Goal: Information Seeking & Learning: Learn about a topic

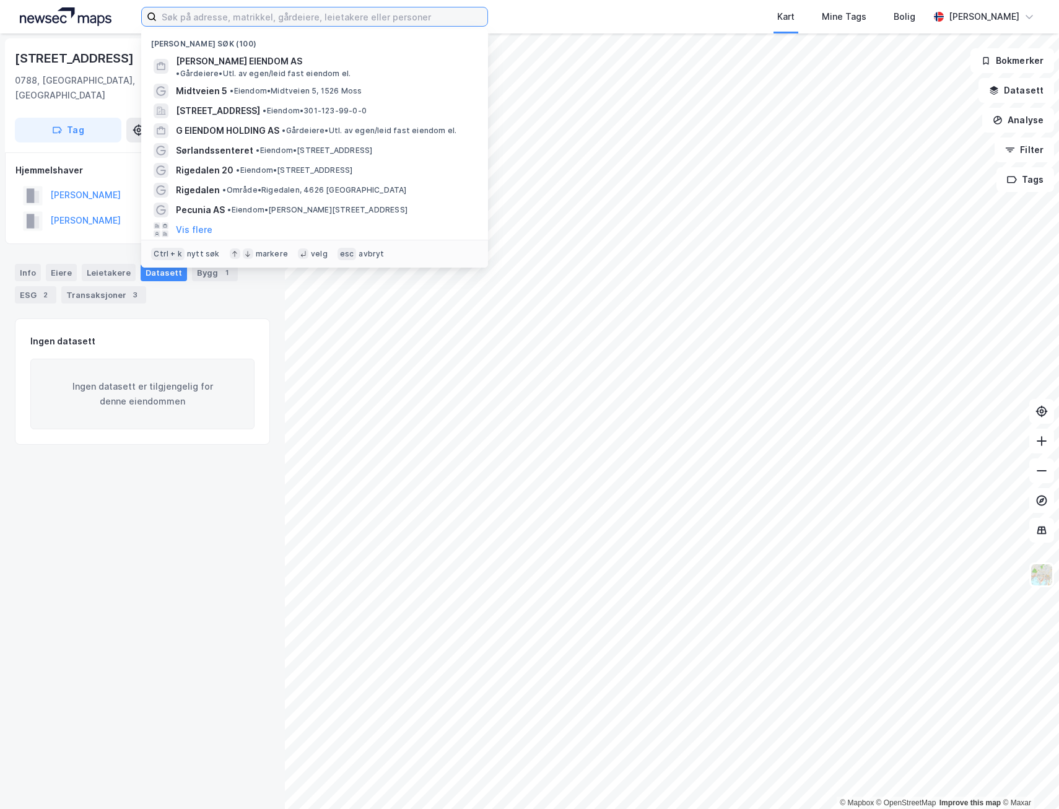
click at [331, 15] on input at bounding box center [322, 16] width 331 height 19
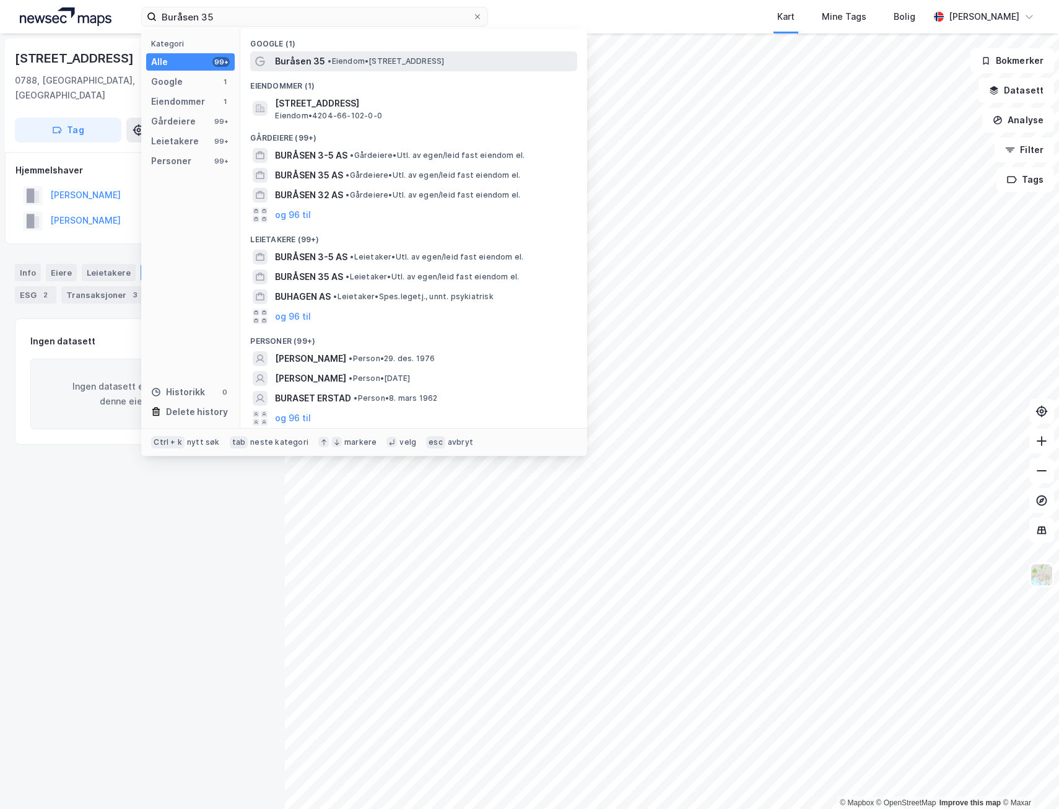
click at [361, 63] on span "• Eiendom • [STREET_ADDRESS]" at bounding box center [386, 61] width 116 height 10
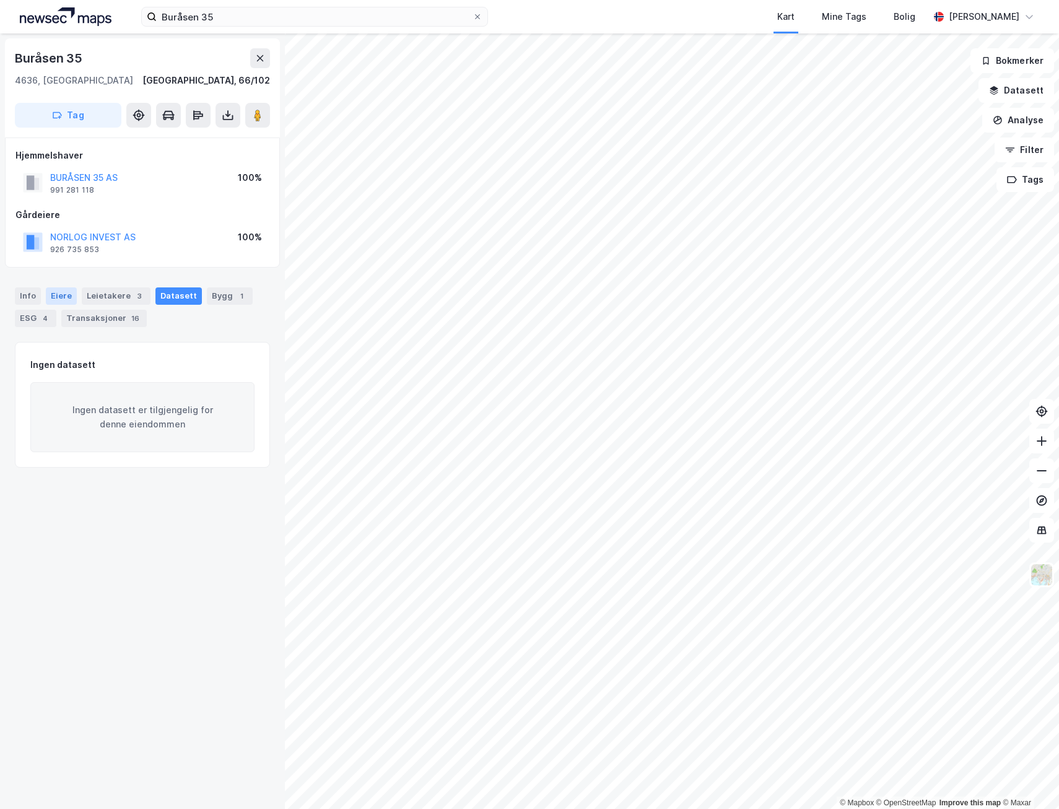
click at [53, 299] on div "Eiere" at bounding box center [61, 295] width 31 height 17
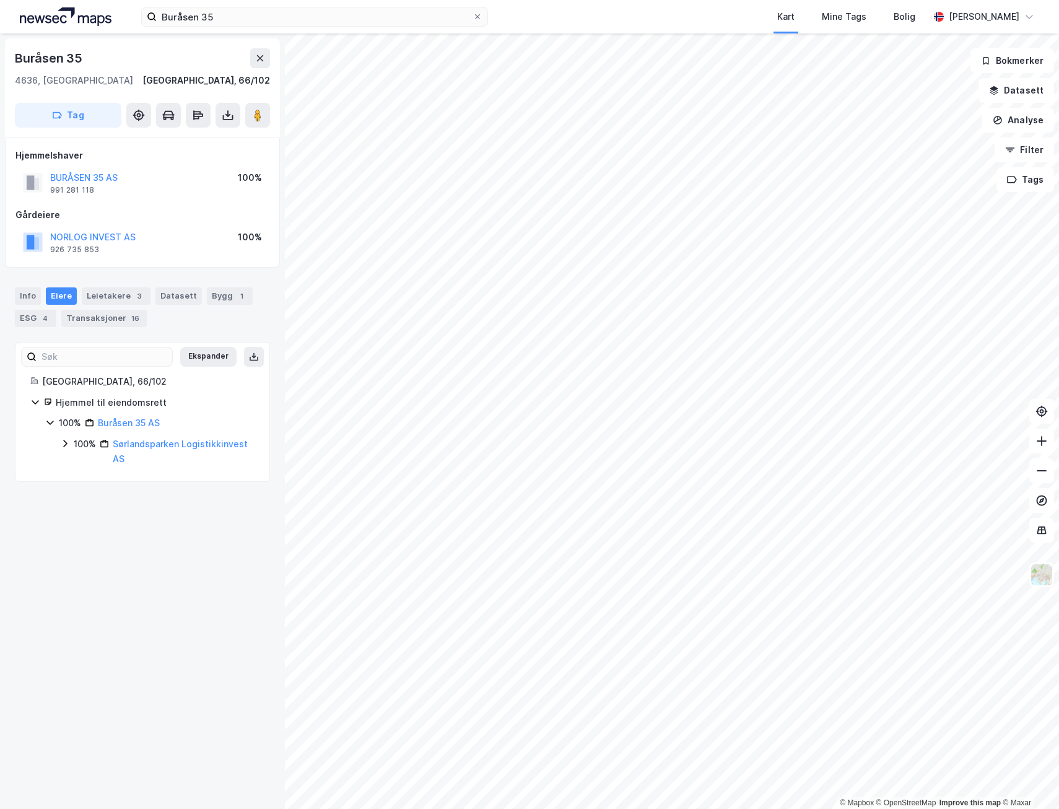
click at [65, 443] on icon at bounding box center [65, 443] width 10 height 10
click at [77, 481] on icon at bounding box center [80, 479] width 10 height 10
click at [95, 499] on icon at bounding box center [95, 500] width 4 height 7
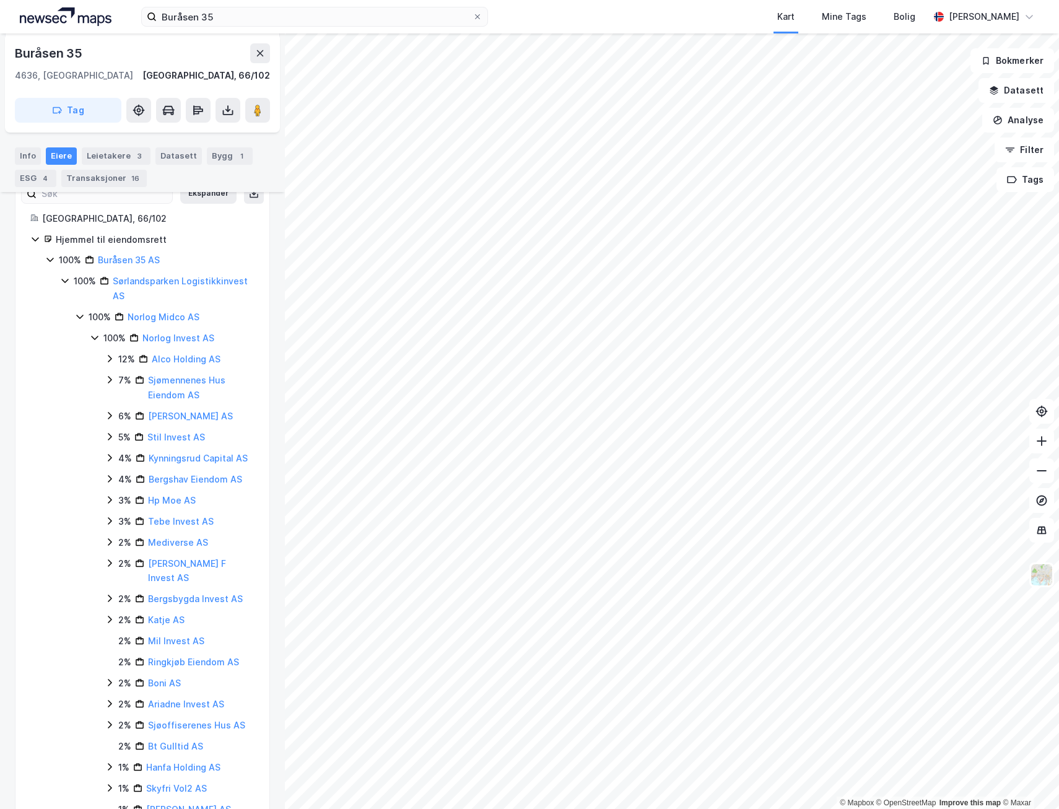
scroll to position [142, 0]
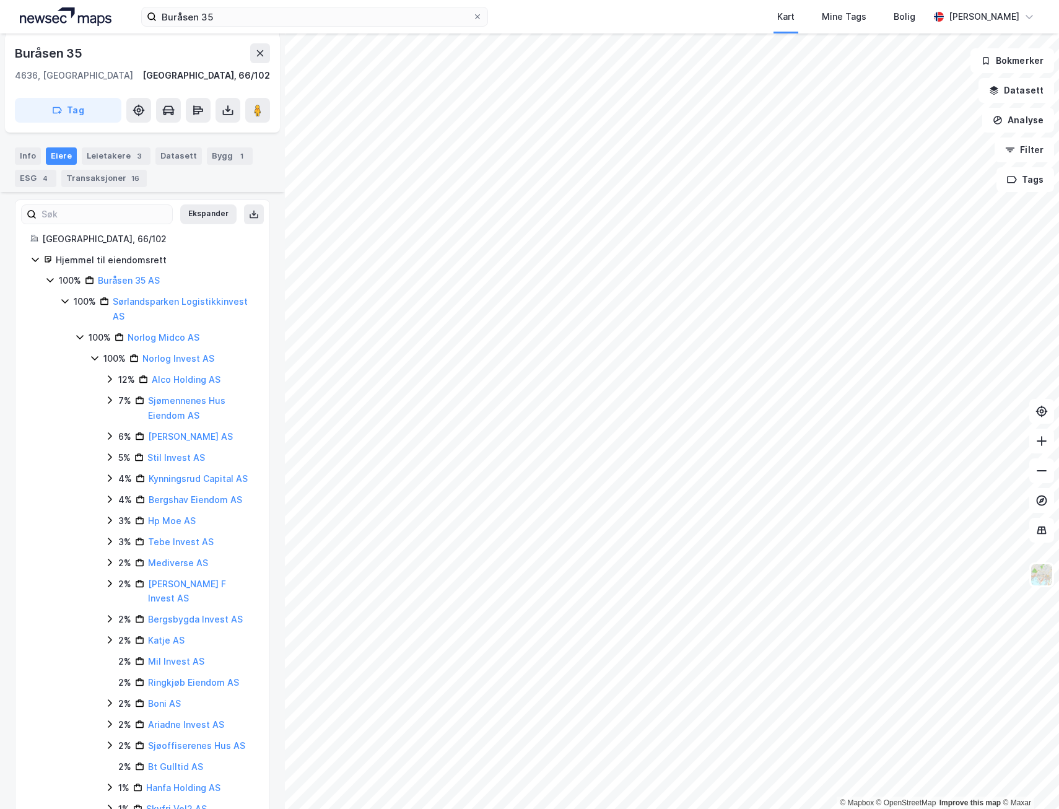
click at [107, 380] on icon at bounding box center [110, 379] width 10 height 10
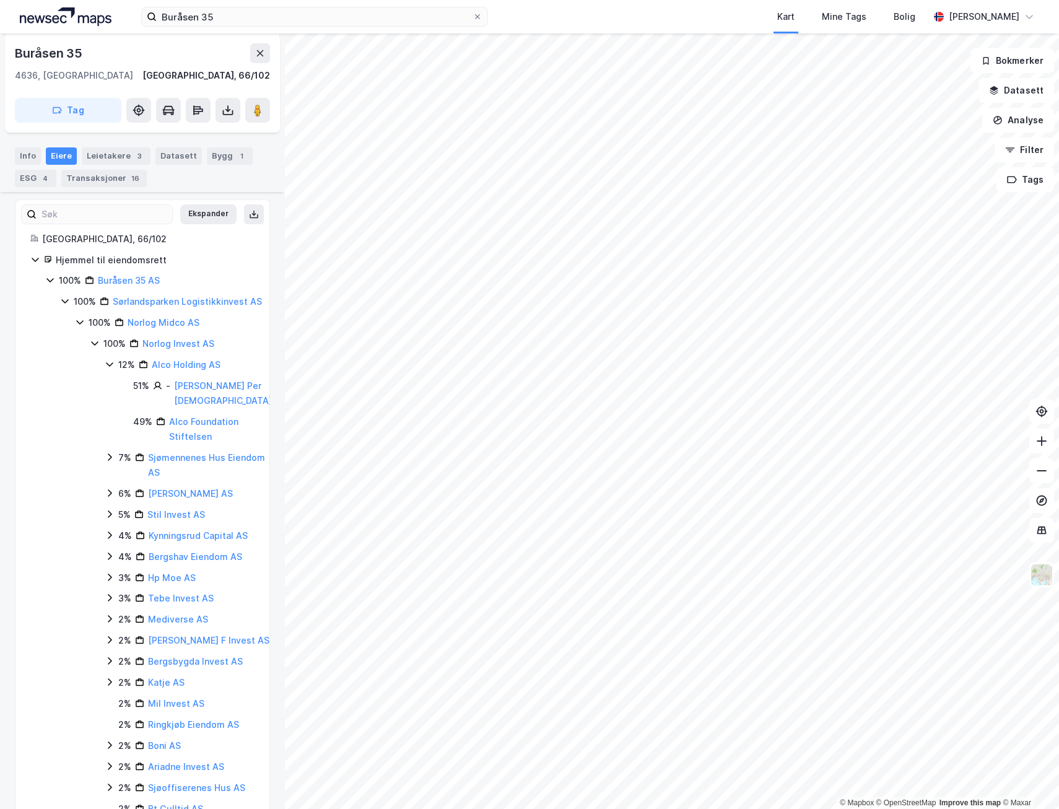
click at [102, 469] on div "100% Norlog Invest AS 12% Alco Holding AS 51% - [PERSON_NAME] Per [PERSON_NAME]…" at bounding box center [181, 702] width 182 height 732
click at [111, 462] on icon at bounding box center [110, 457] width 10 height 10
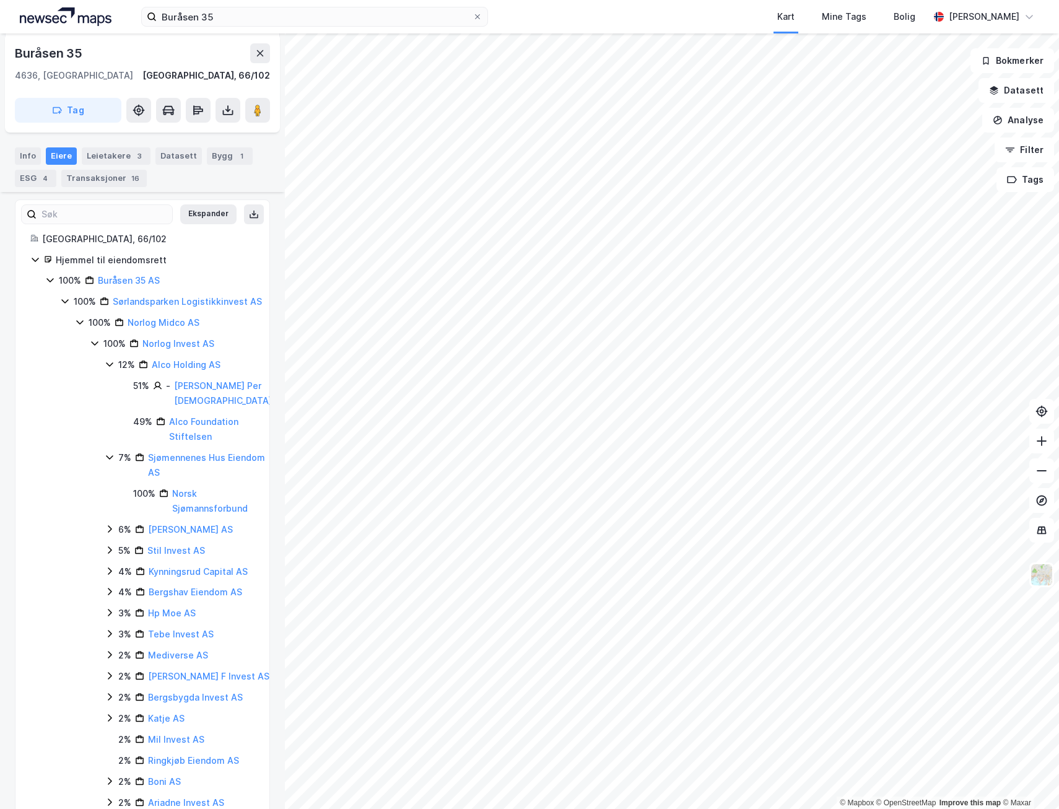
click at [108, 534] on icon at bounding box center [110, 529] width 10 height 10
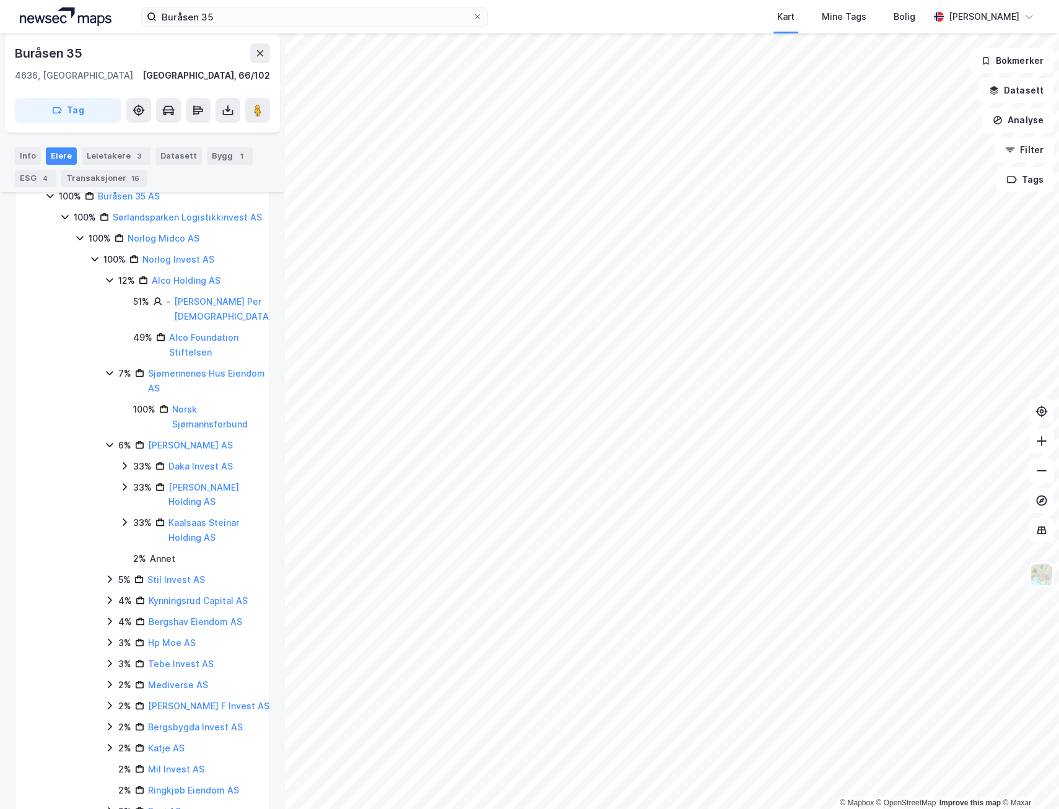
scroll to position [266, 0]
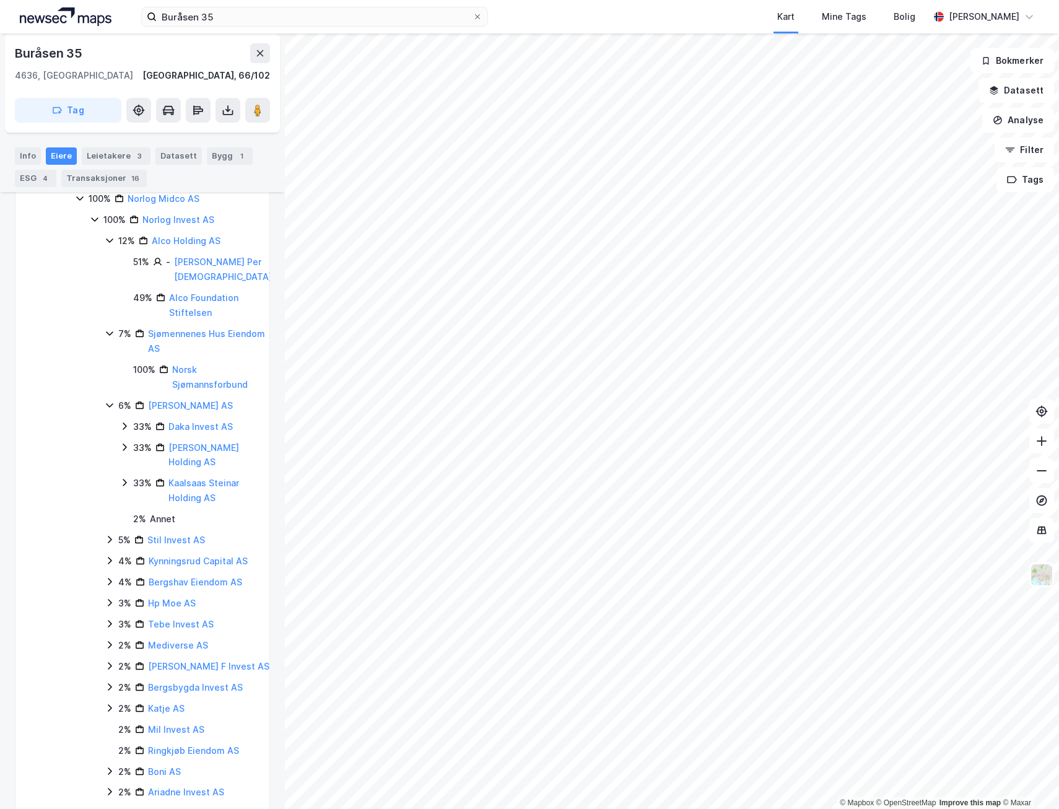
click at [109, 544] on icon at bounding box center [110, 539] width 10 height 10
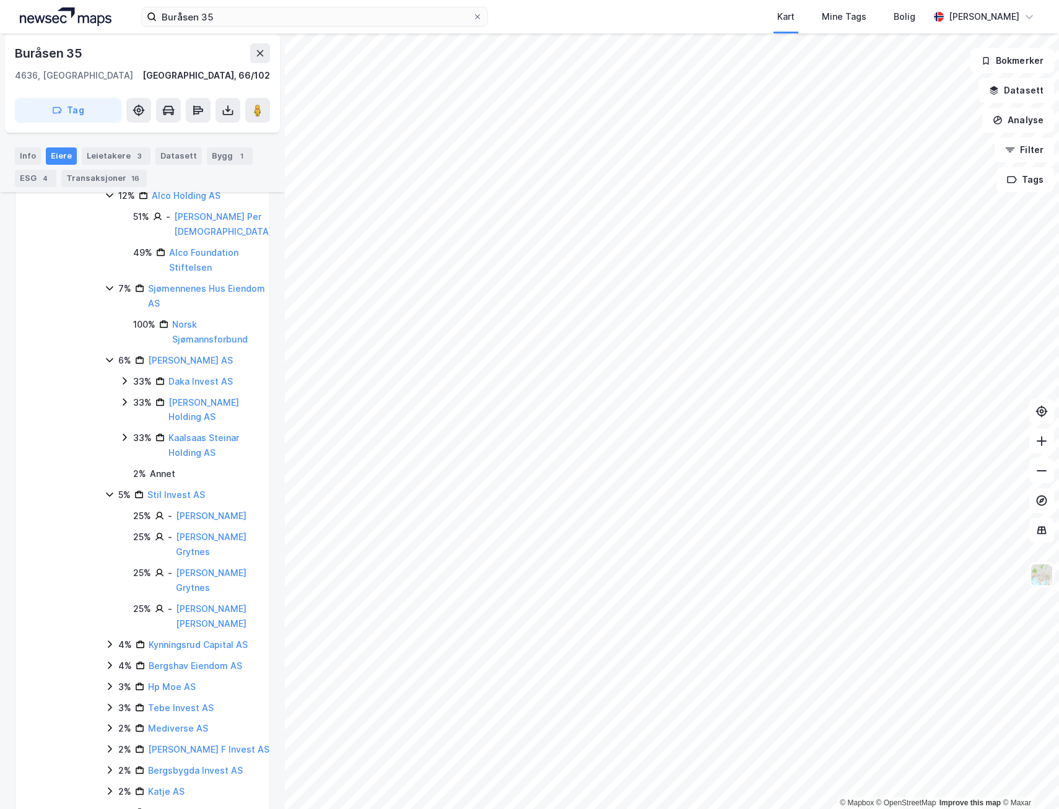
scroll to position [328, 0]
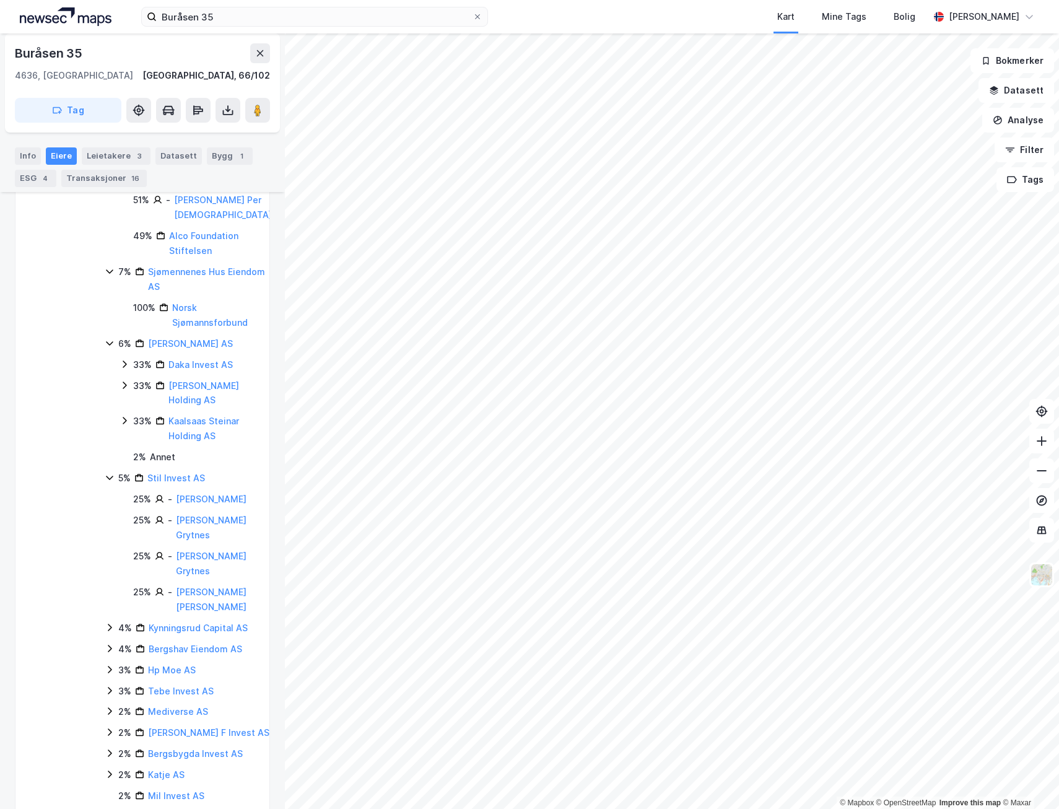
click at [110, 632] on icon at bounding box center [110, 627] width 10 height 10
click at [124, 653] on icon at bounding box center [124, 648] width 10 height 10
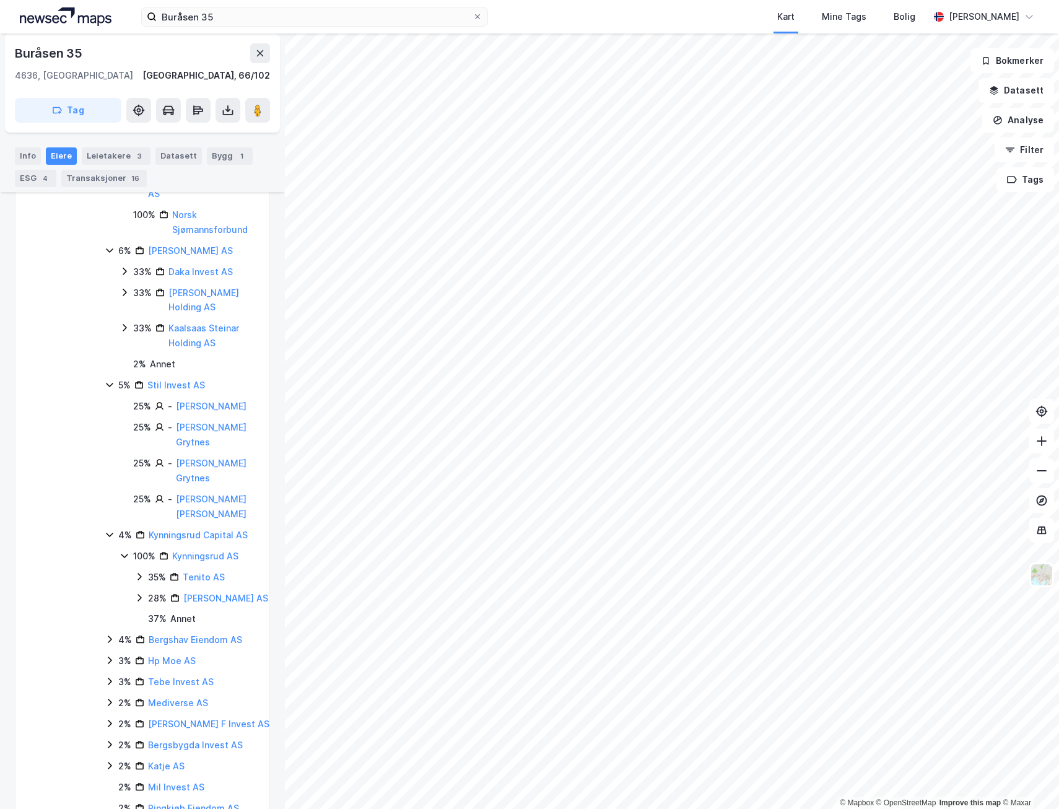
scroll to position [452, 0]
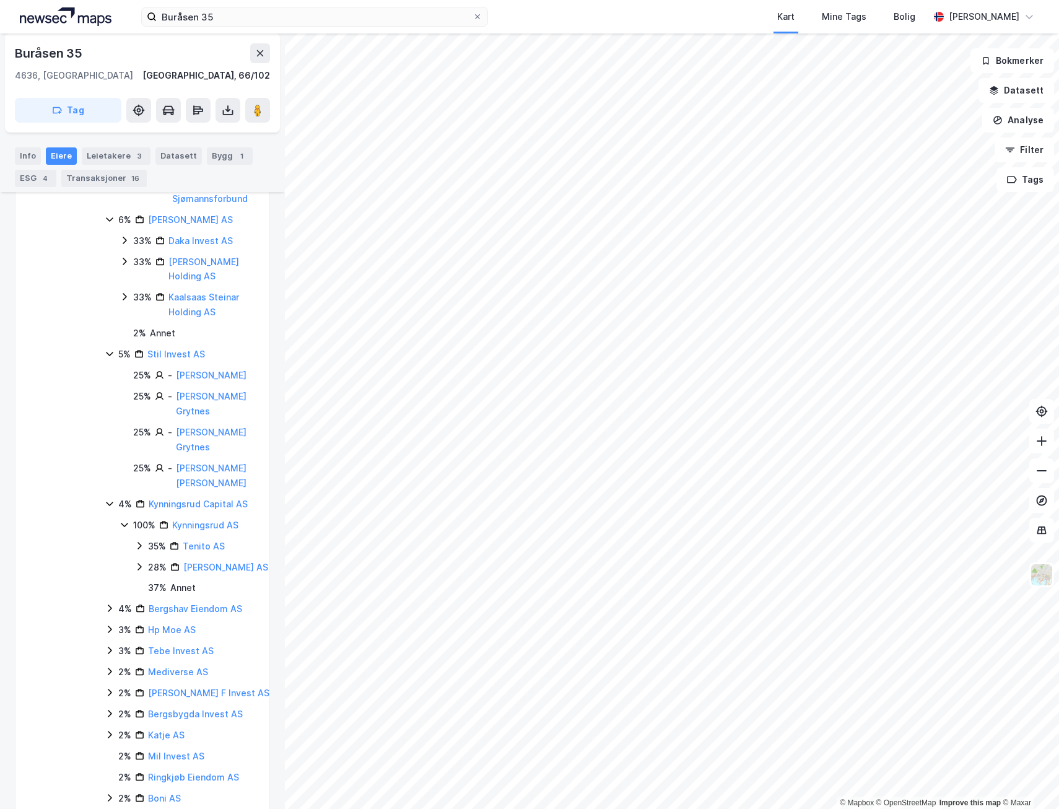
click at [137, 550] on icon at bounding box center [139, 545] width 10 height 10
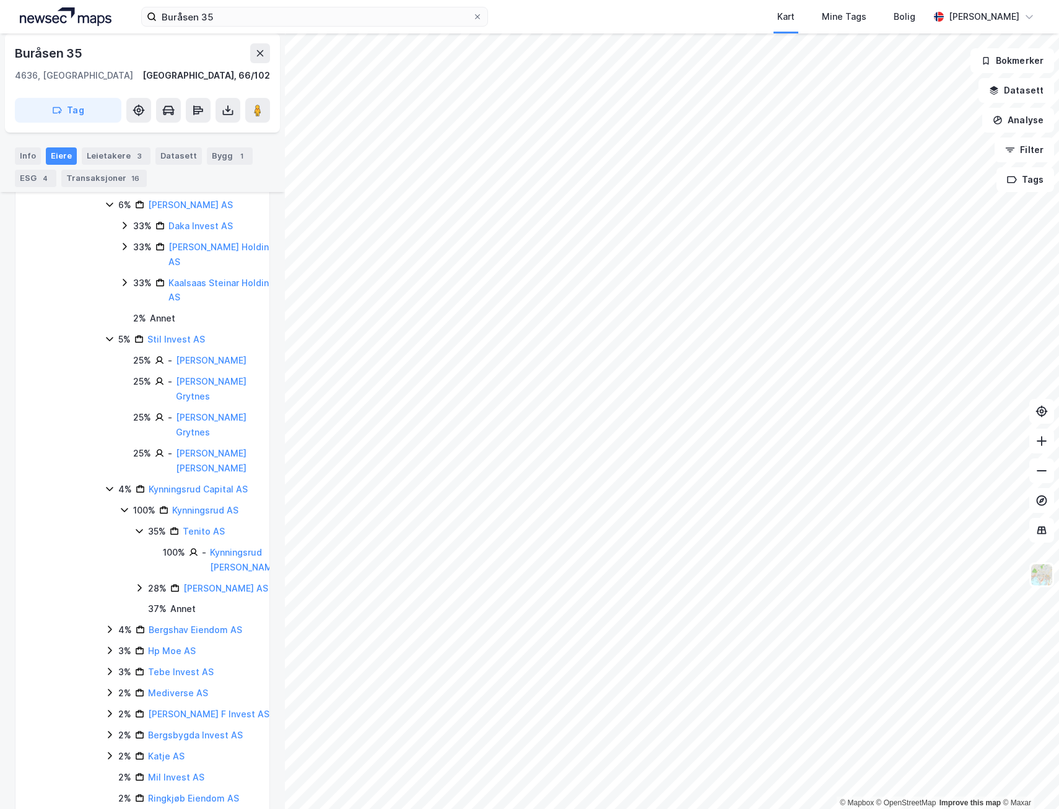
click at [138, 583] on icon at bounding box center [139, 588] width 10 height 10
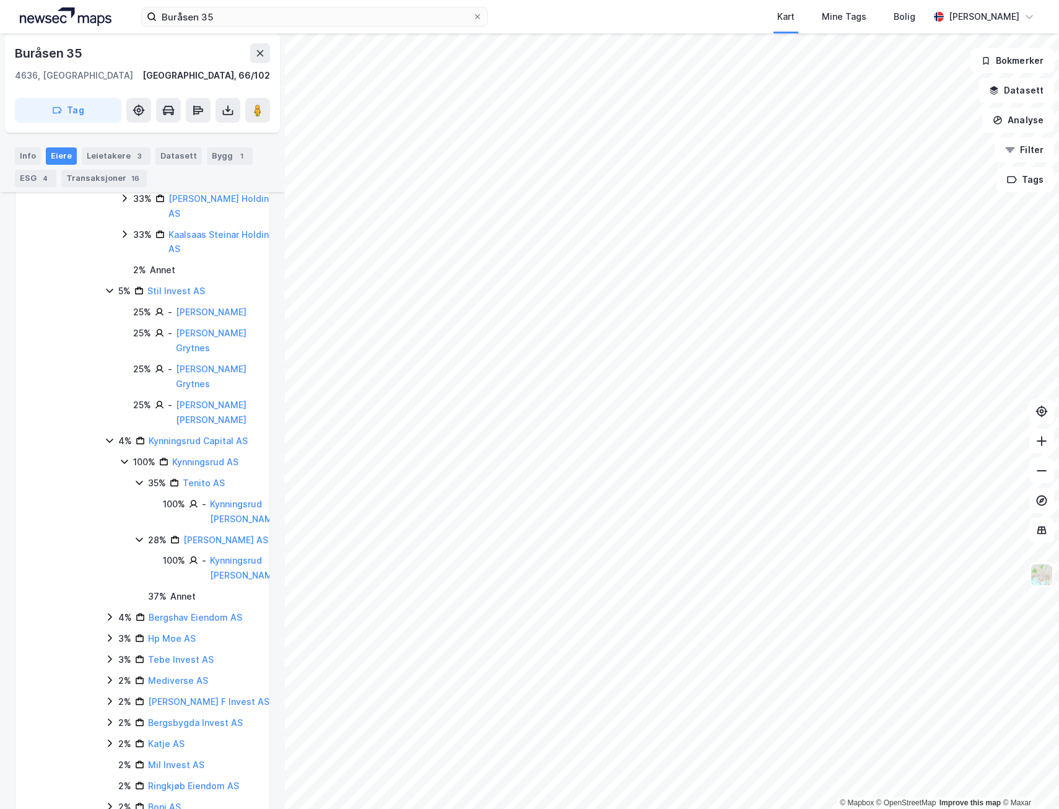
scroll to position [499, 0]
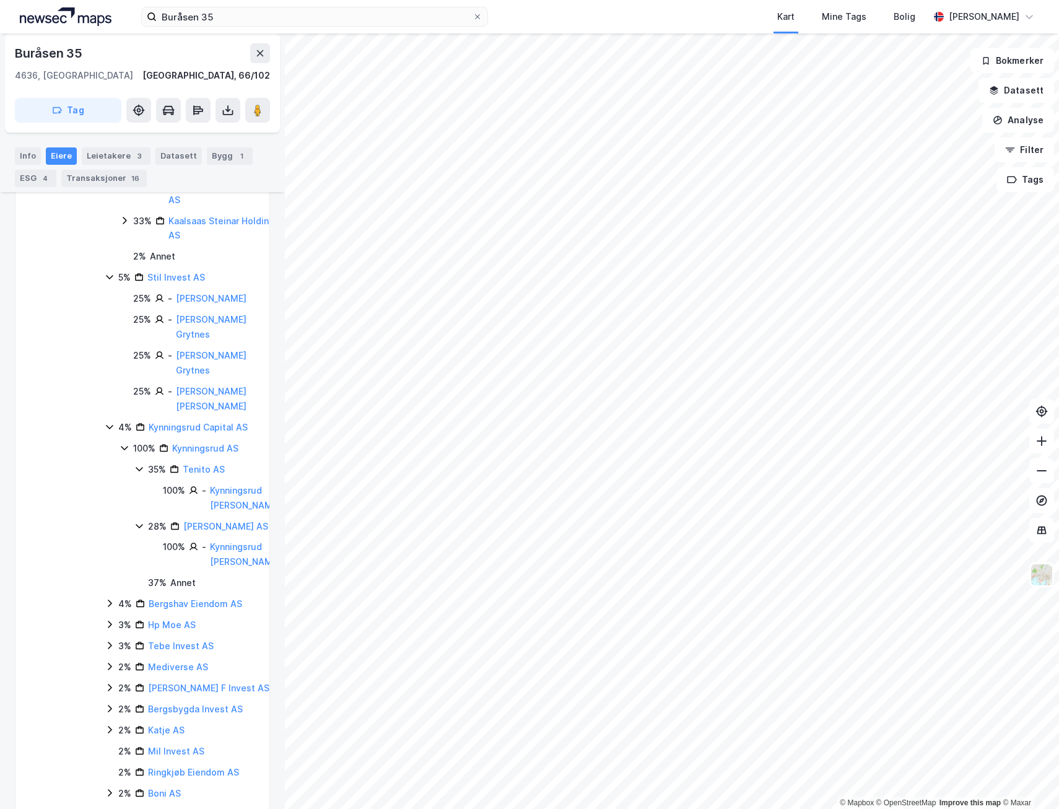
click at [111, 607] on icon at bounding box center [110, 603] width 10 height 10
click at [108, 650] on icon at bounding box center [110, 645] width 10 height 10
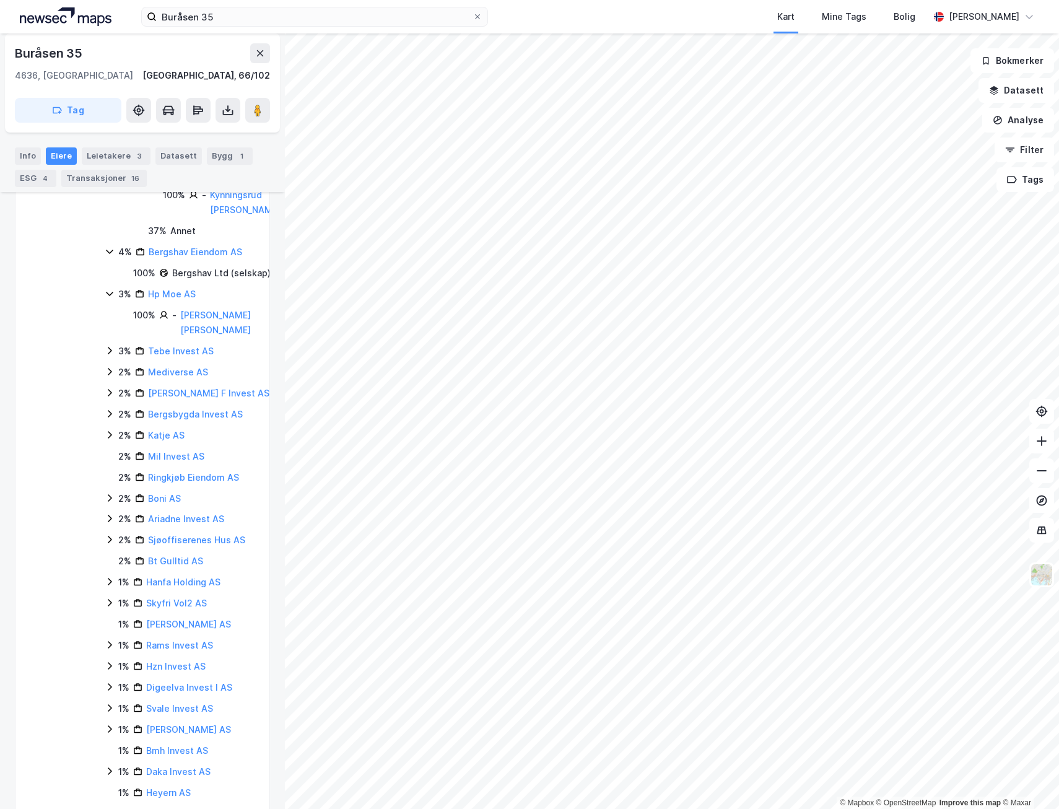
scroll to position [870, 0]
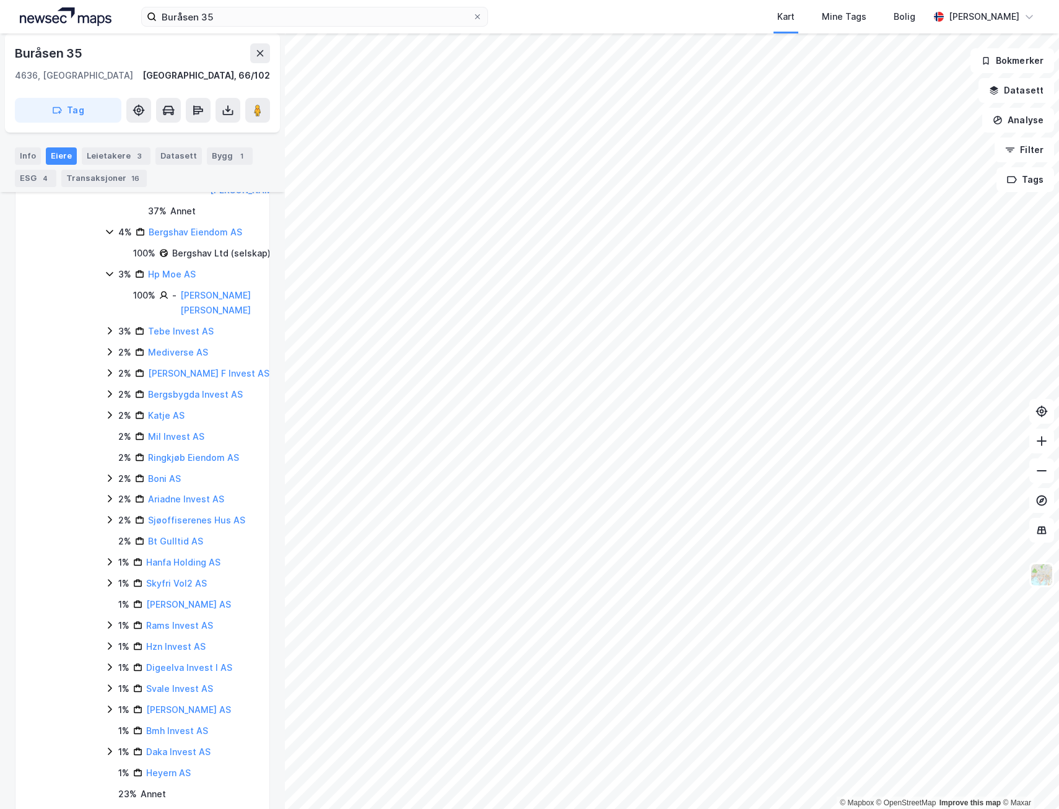
click at [108, 588] on icon at bounding box center [110, 583] width 10 height 10
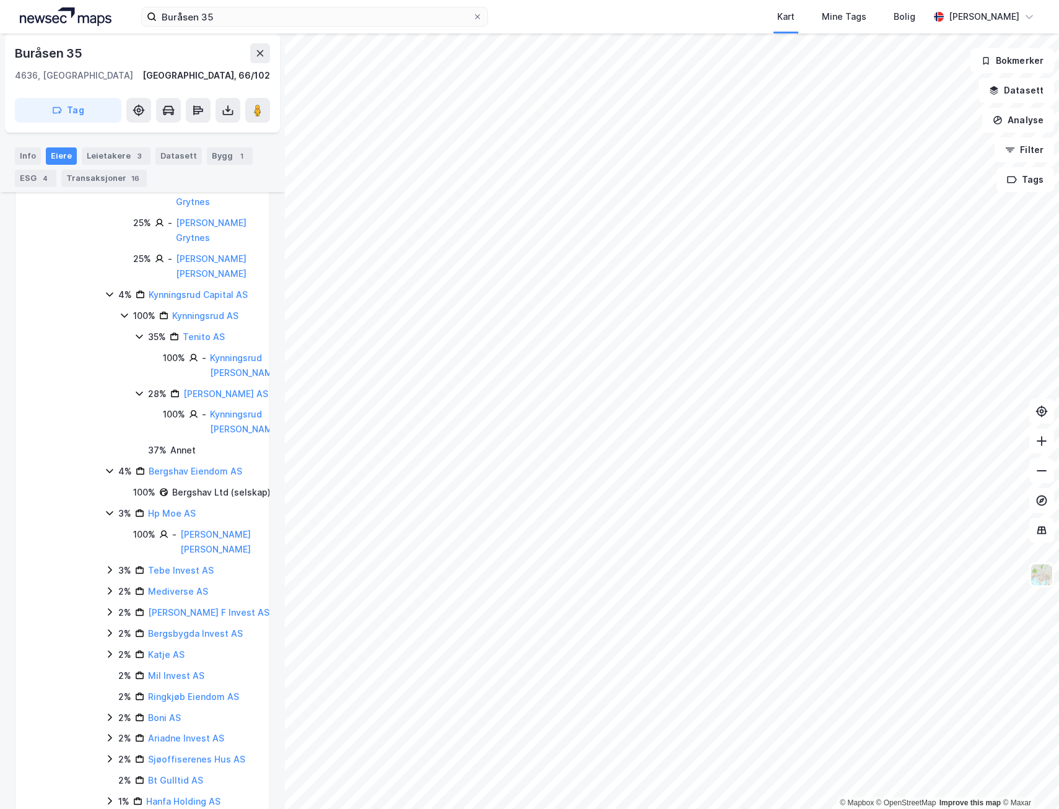
scroll to position [545, 0]
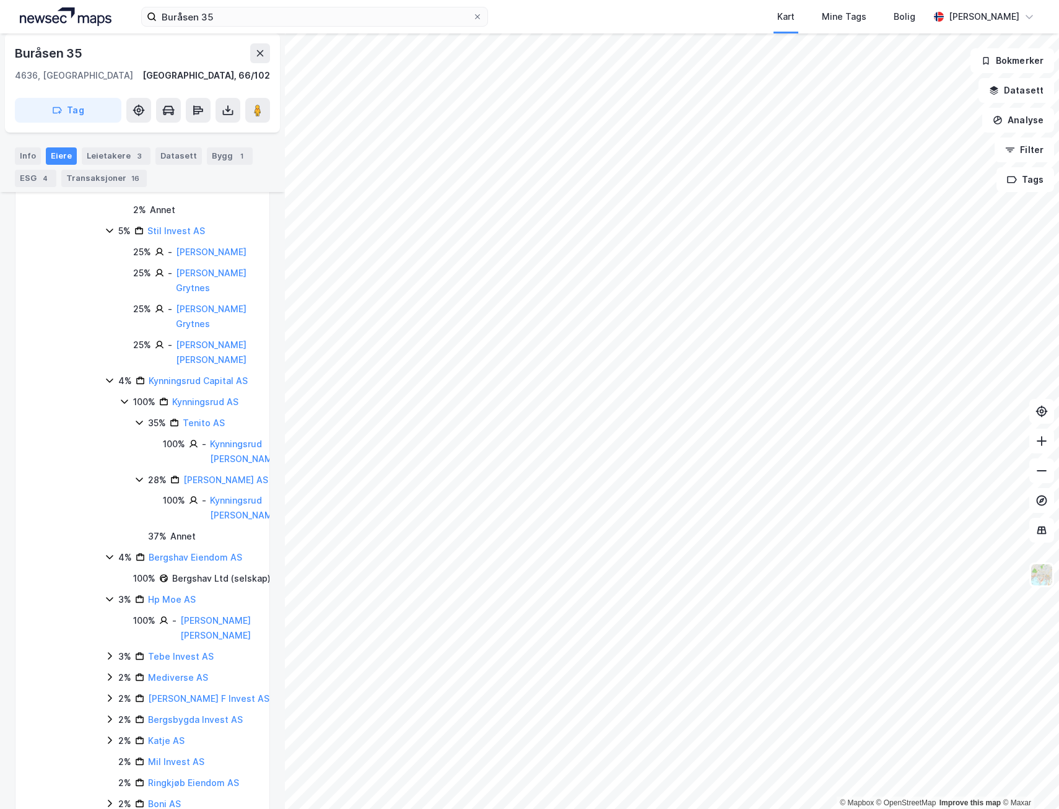
click at [110, 235] on icon at bounding box center [110, 230] width 10 height 10
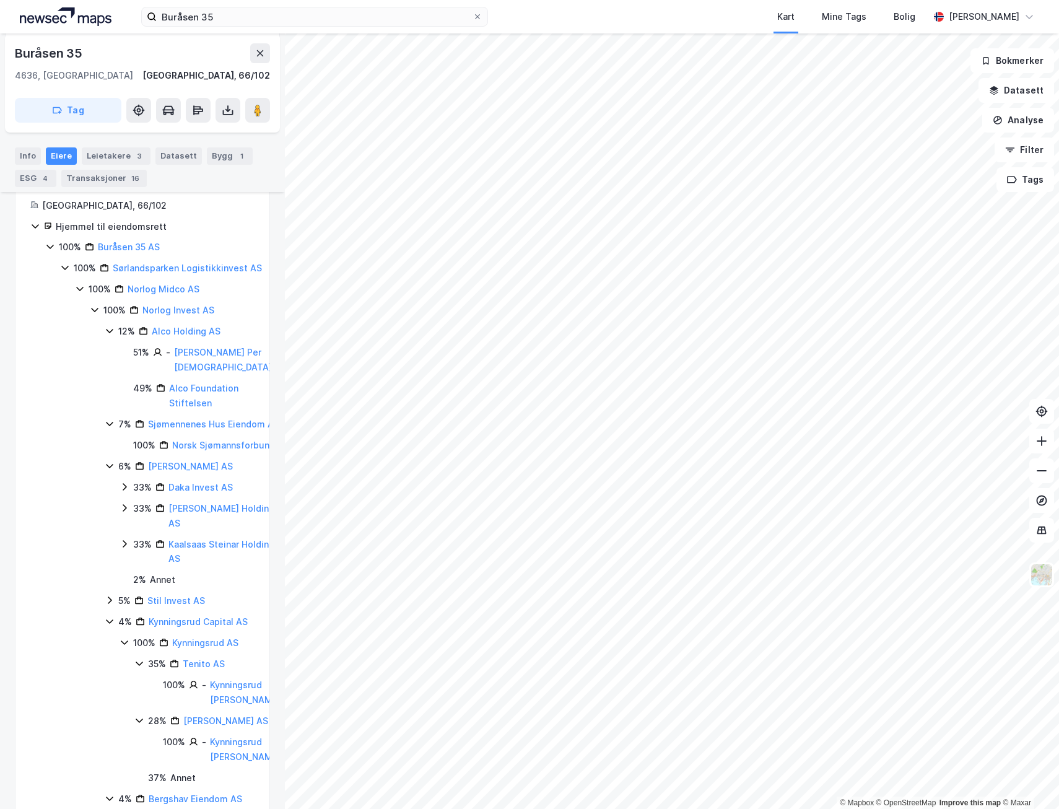
scroll to position [174, 0]
click at [108, 420] on icon at bounding box center [110, 425] width 10 height 10
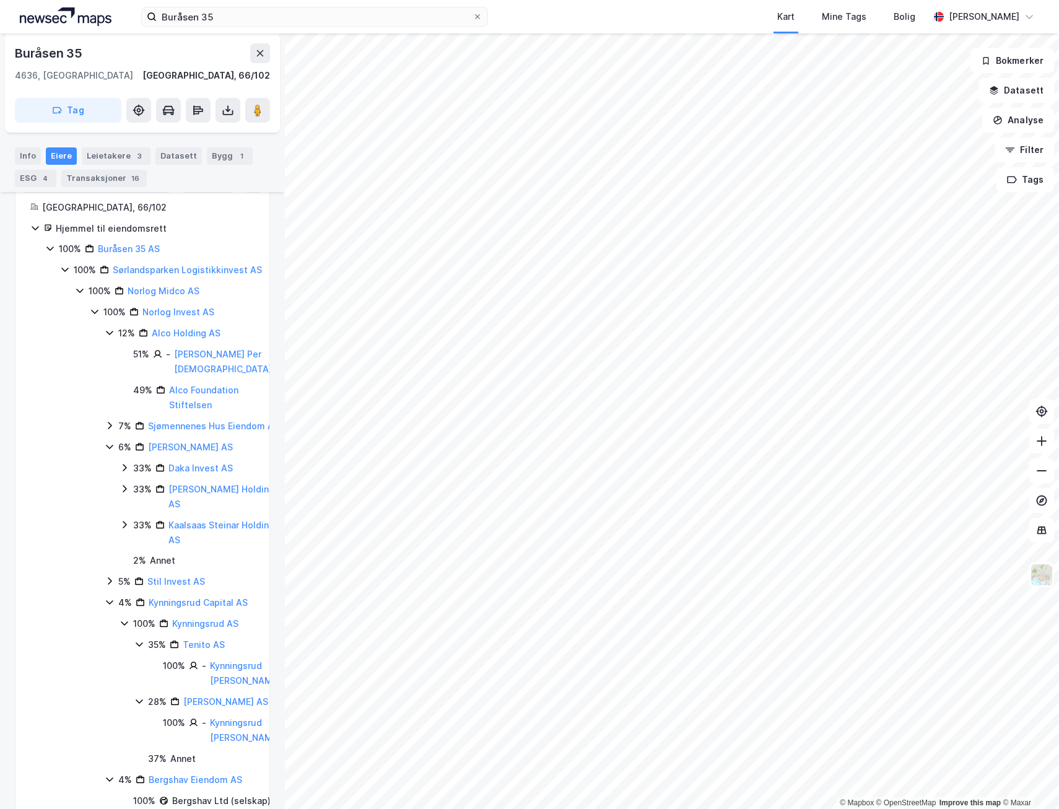
click at [105, 329] on icon at bounding box center [110, 333] width 10 height 10
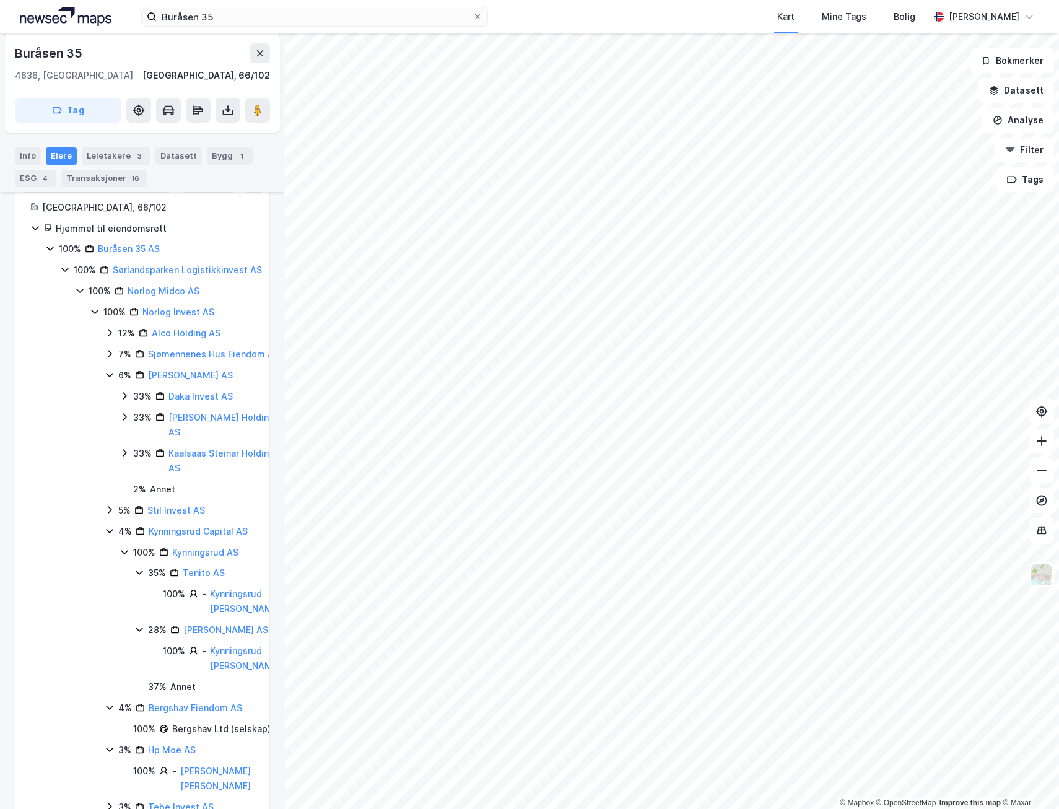
click at [95, 314] on icon at bounding box center [94, 312] width 7 height 4
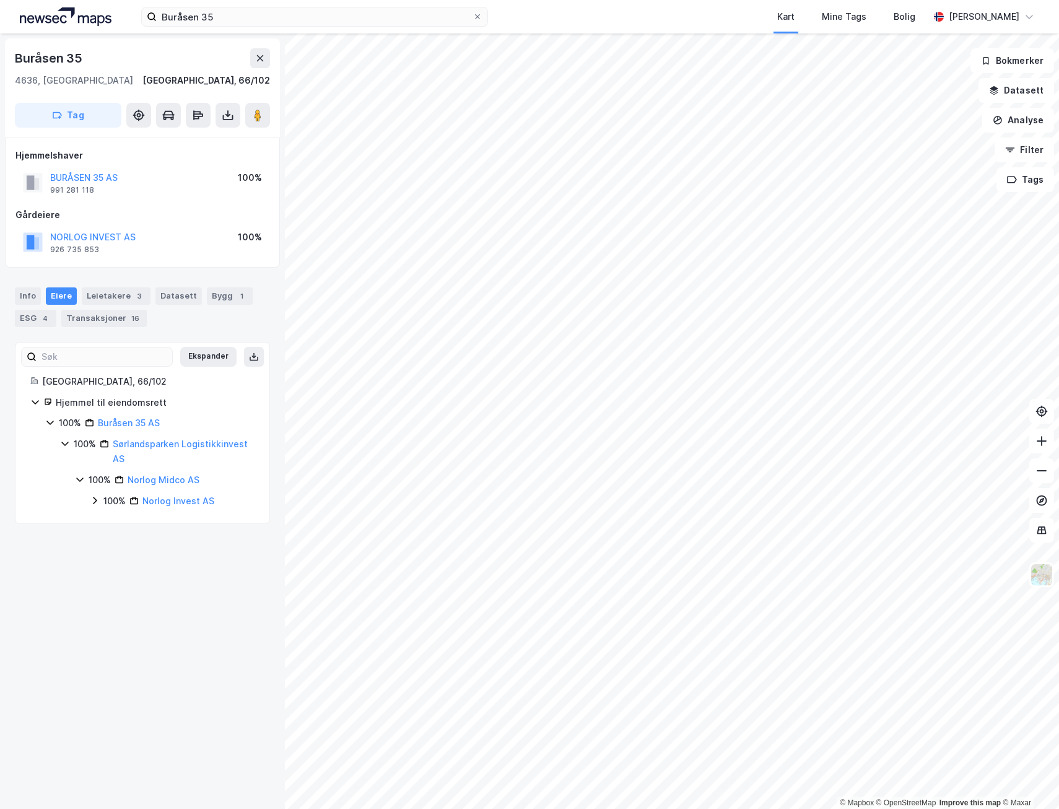
scroll to position [0, 0]
click at [148, 158] on div "Hjemmelshaver" at bounding box center [142, 155] width 254 height 15
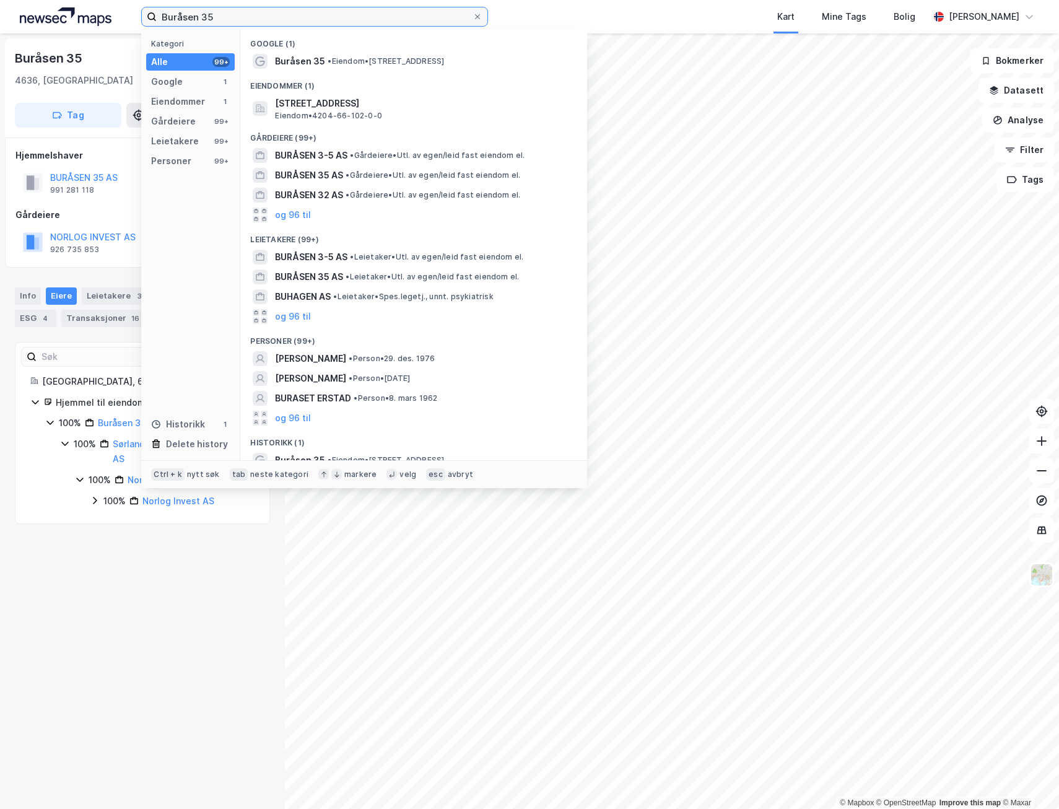
click at [326, 16] on input "Buråsen 35" at bounding box center [315, 16] width 316 height 19
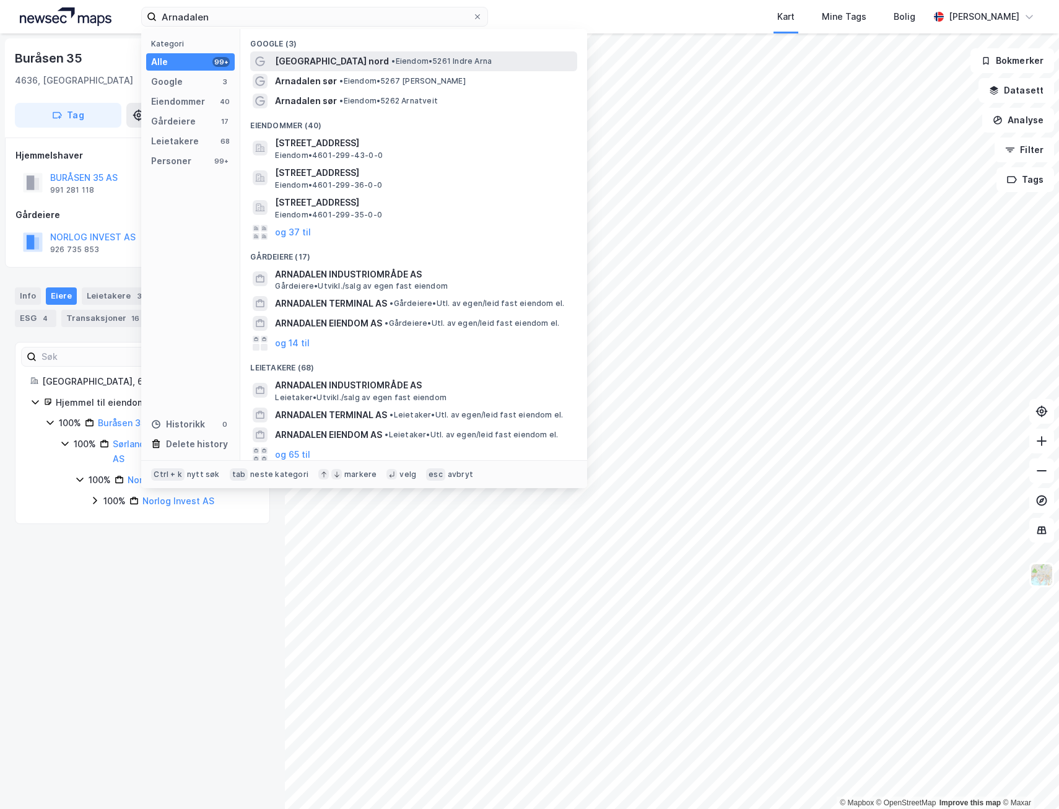
click at [321, 56] on span "[GEOGRAPHIC_DATA] nord" at bounding box center [332, 61] width 114 height 15
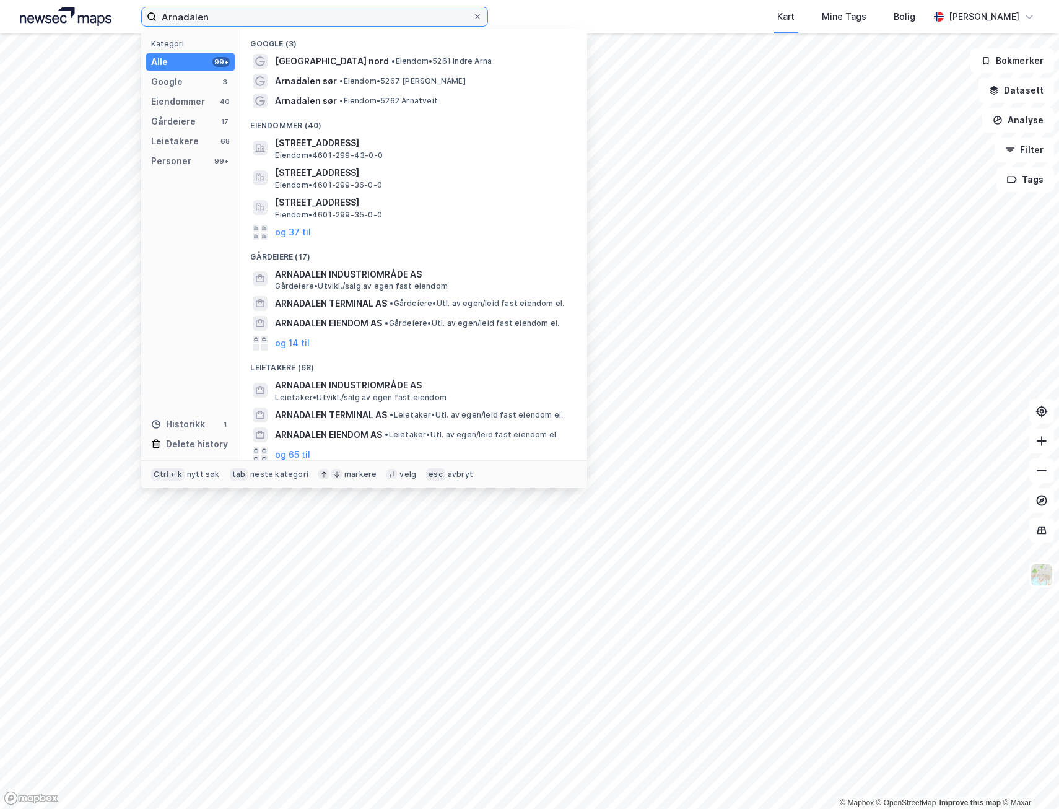
drag, startPoint x: 227, startPoint y: 14, endPoint x: 70, endPoint y: 19, distance: 156.7
click at [71, 19] on div "Arnadalen Kategori Alle 99+ Google 3 Eiendommer 40 Gårdeiere 17 Leietakere 68 P…" at bounding box center [529, 16] width 1059 height 33
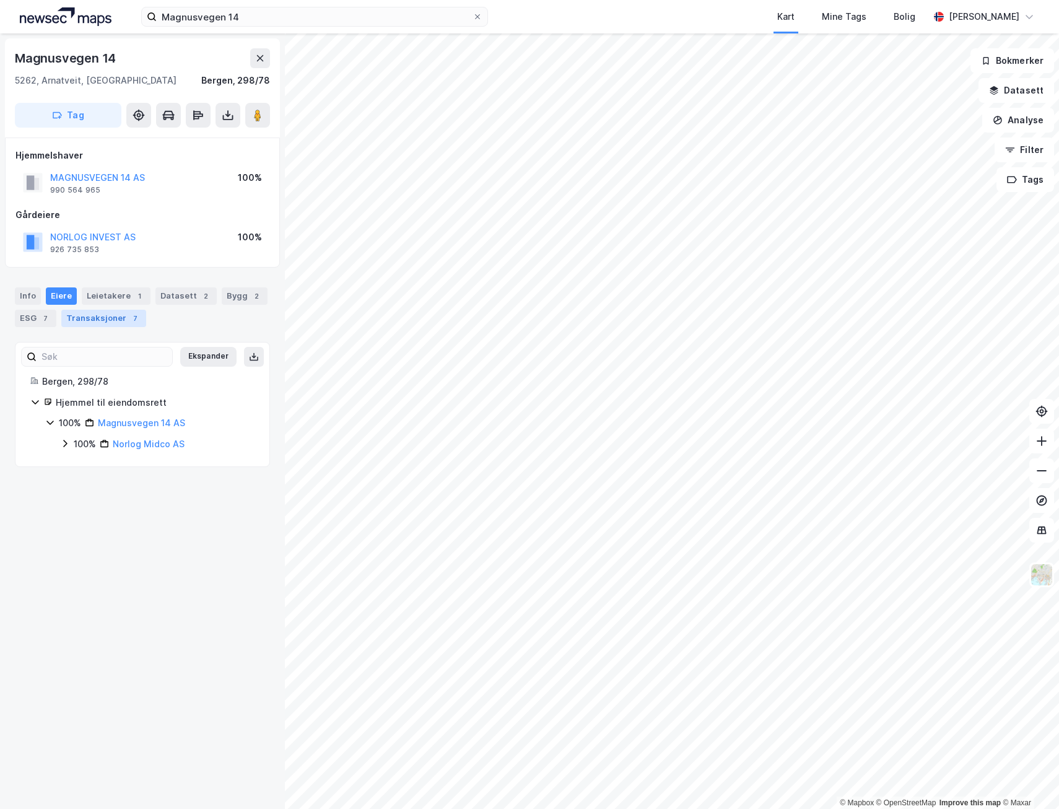
click at [98, 316] on div "Transaksjoner 7" at bounding box center [103, 318] width 85 height 17
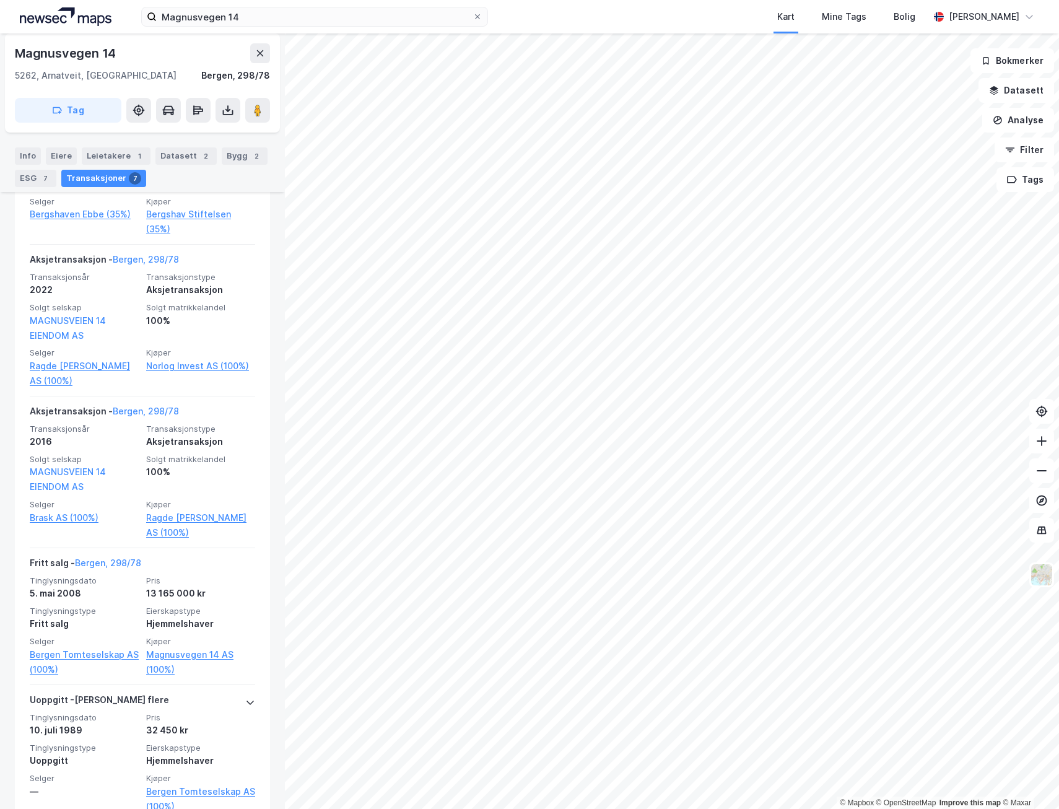
scroll to position [989, 0]
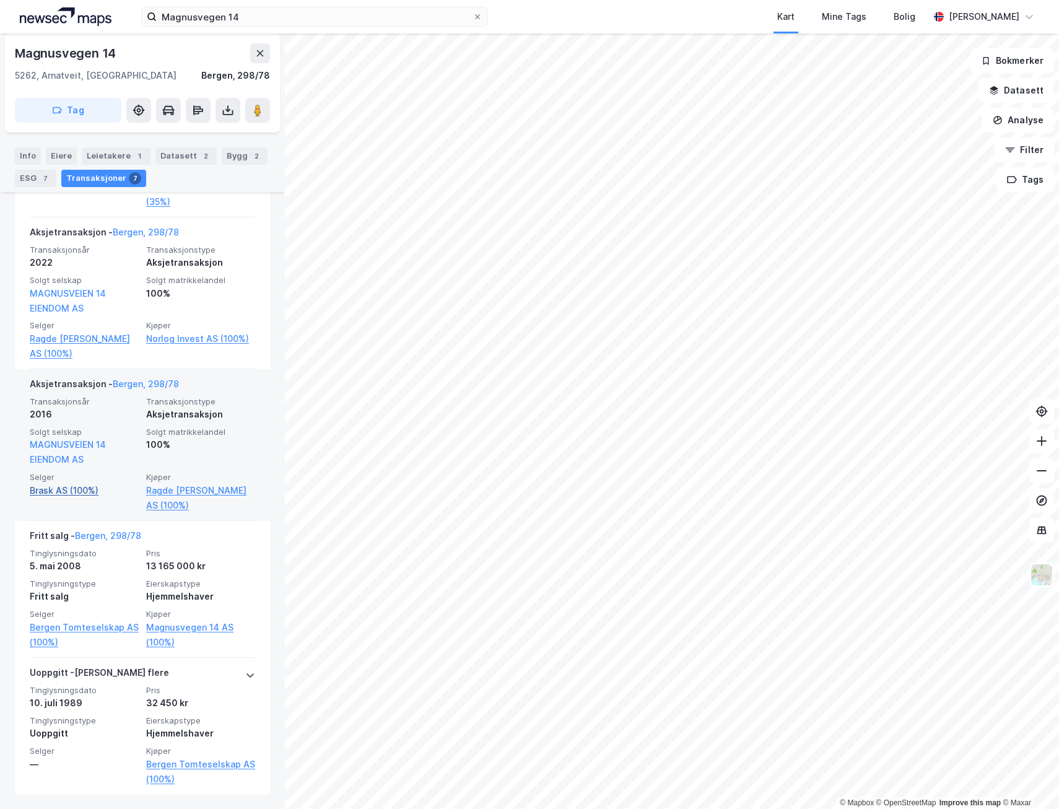
click at [65, 489] on link "Brask AS (100%)" at bounding box center [84, 490] width 109 height 15
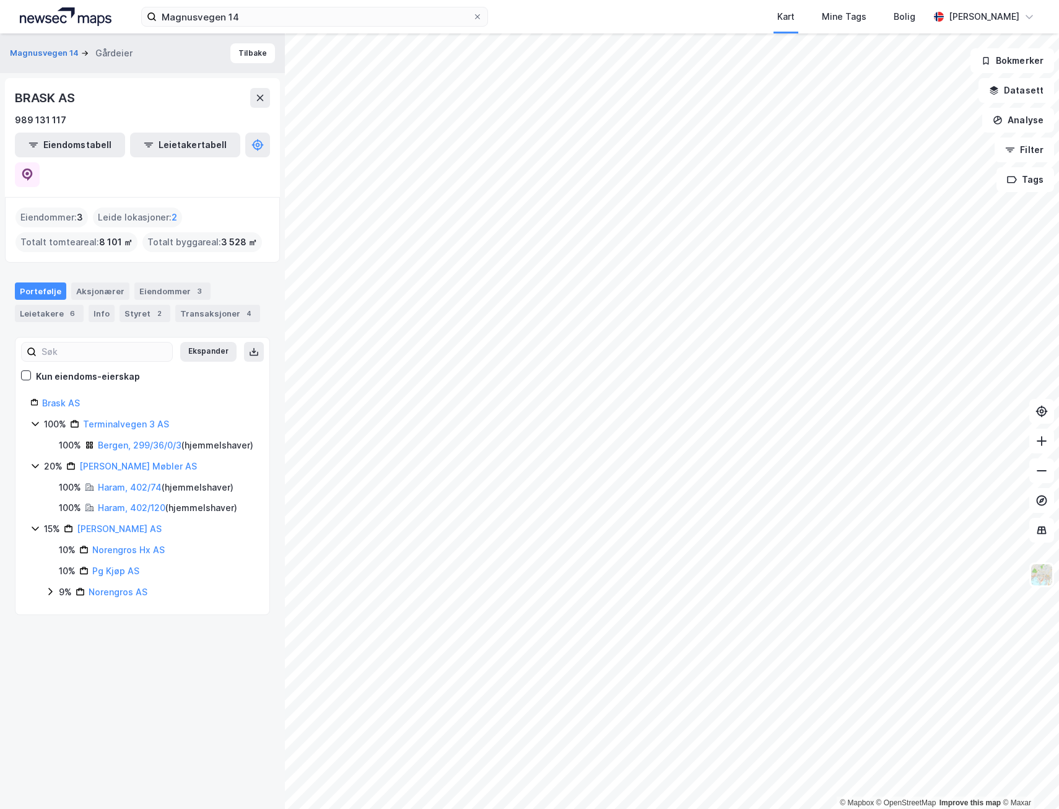
click at [34, 523] on icon at bounding box center [35, 528] width 10 height 10
click at [49, 586] on icon at bounding box center [50, 591] width 10 height 10
click at [143, 607] on link "Norengros Service AS" at bounding box center [159, 612] width 93 height 11
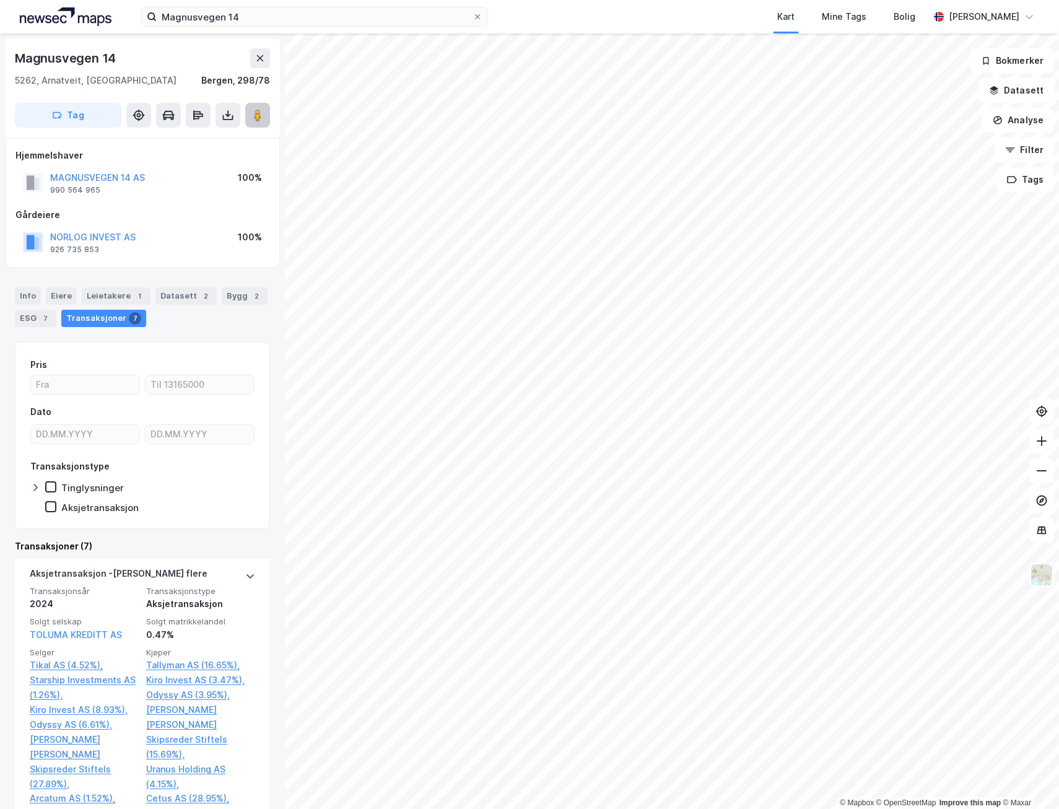
click at [256, 118] on image at bounding box center [257, 115] width 7 height 12
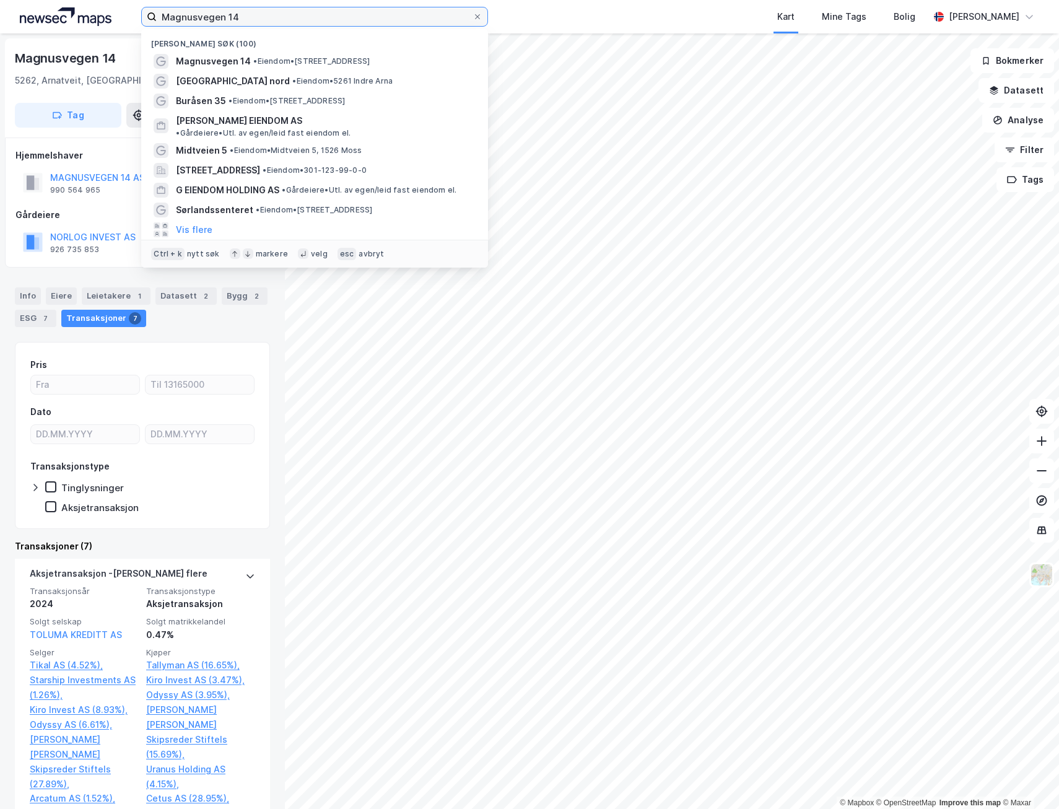
drag, startPoint x: 248, startPoint y: 20, endPoint x: 92, endPoint y: 33, distance: 156.6
click at [93, 20] on div "Magnusvegen 14 Nylige søk (100) Magnusvegen 14 • Eiendom • [STREET_ADDRESS] nor…" at bounding box center [529, 16] width 1059 height 33
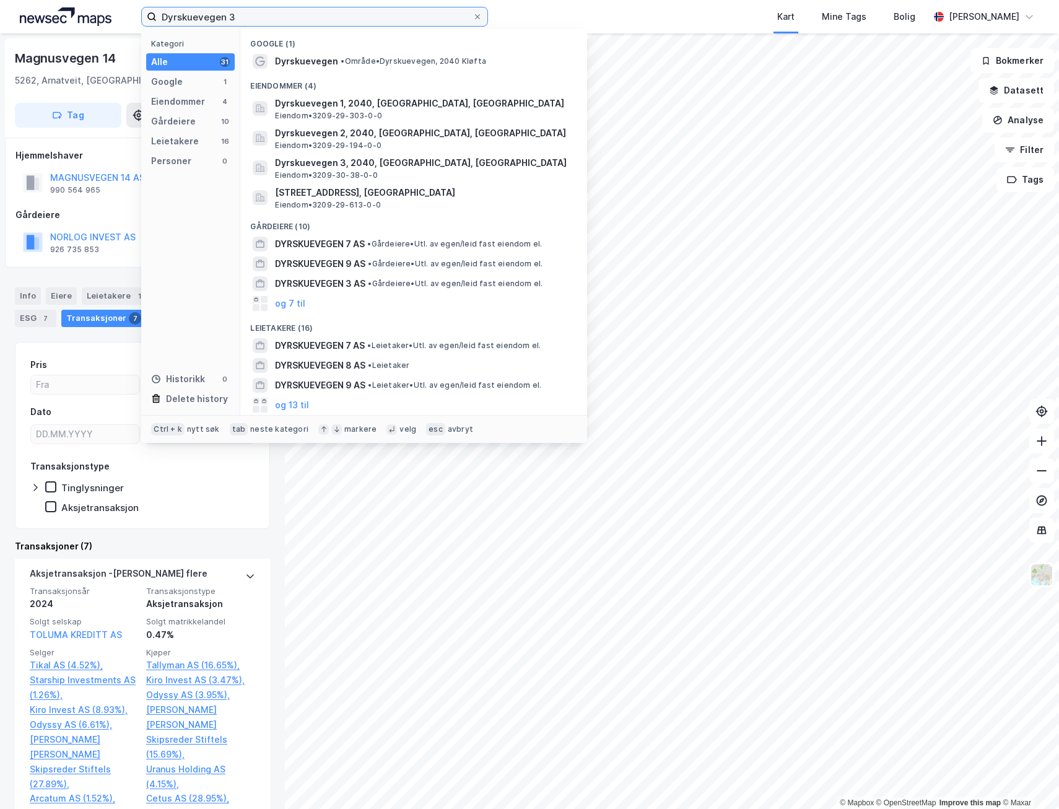
type input "Dyrskuevegen 3"
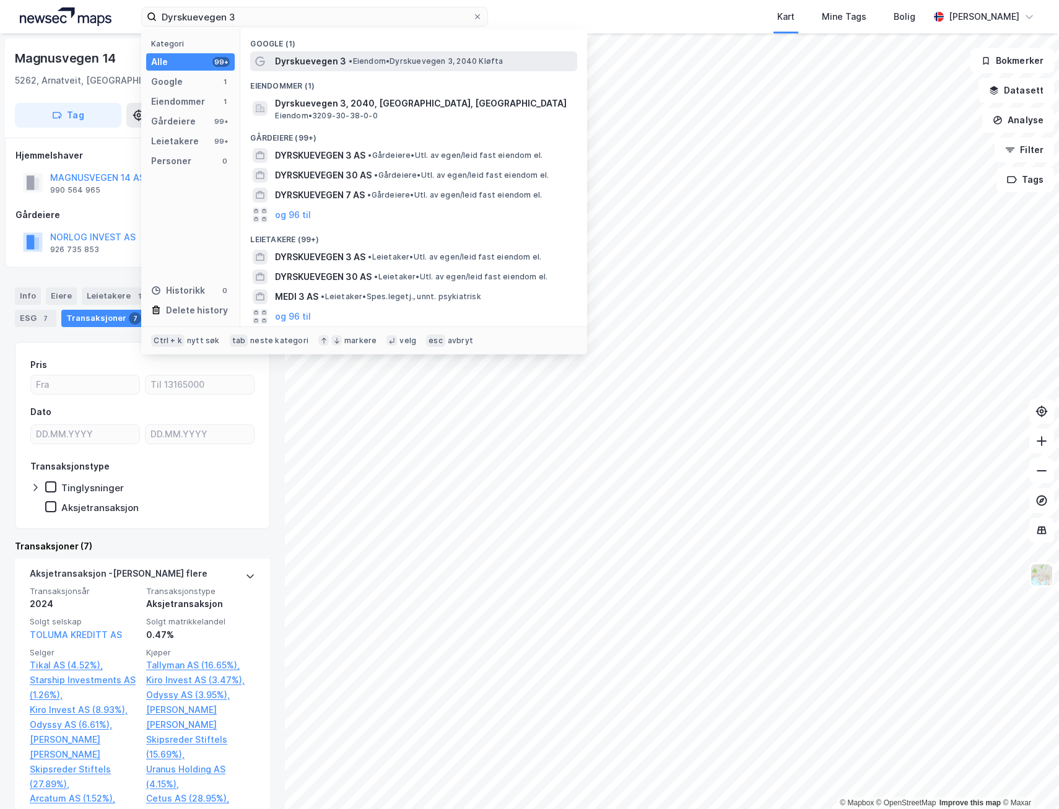
click at [363, 57] on span "• Eiendom • Dyrskuevegen 3, 2040 [GEOGRAPHIC_DATA]" at bounding box center [426, 61] width 154 height 10
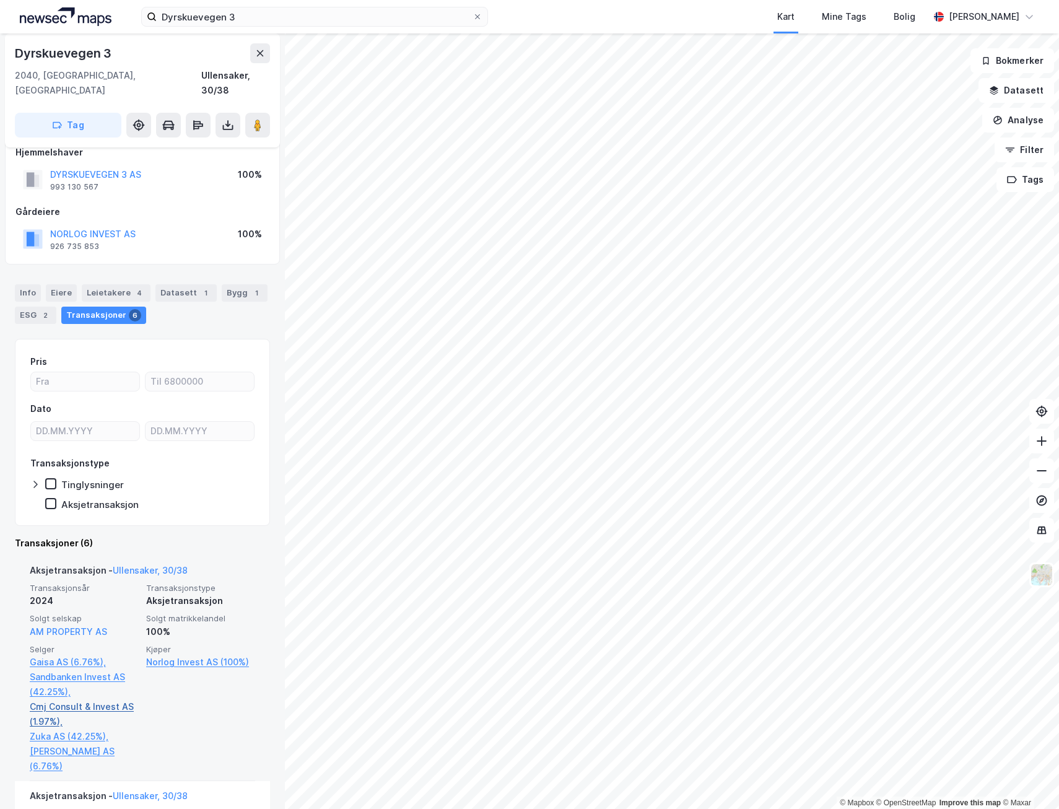
scroll to position [6, 0]
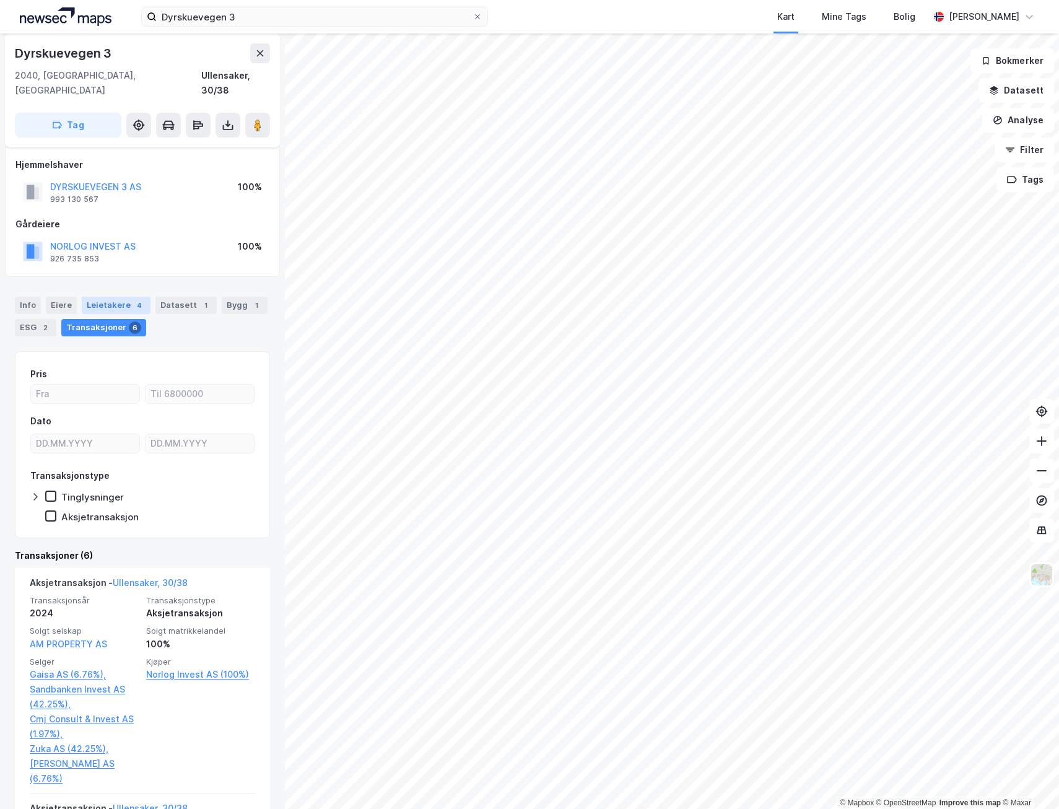
click at [104, 297] on div "Leietakere 4" at bounding box center [116, 305] width 69 height 17
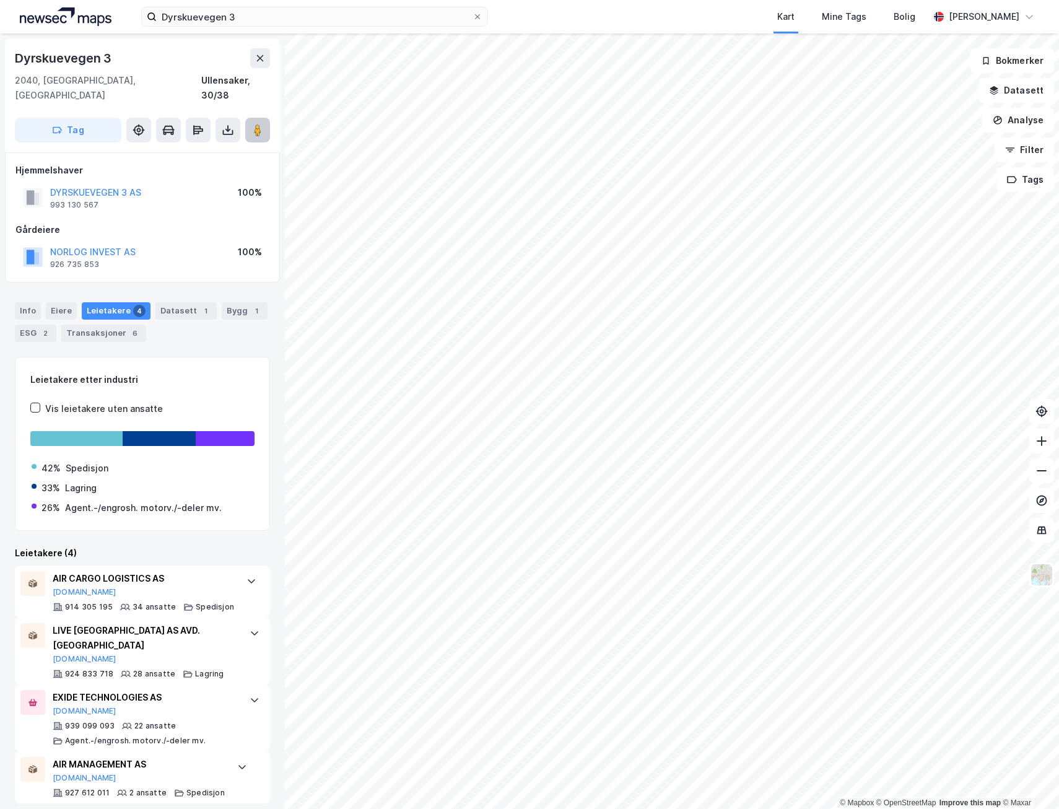
click at [249, 118] on button at bounding box center [257, 130] width 25 height 25
click at [165, 302] on div "Datasett 1" at bounding box center [185, 310] width 61 height 17
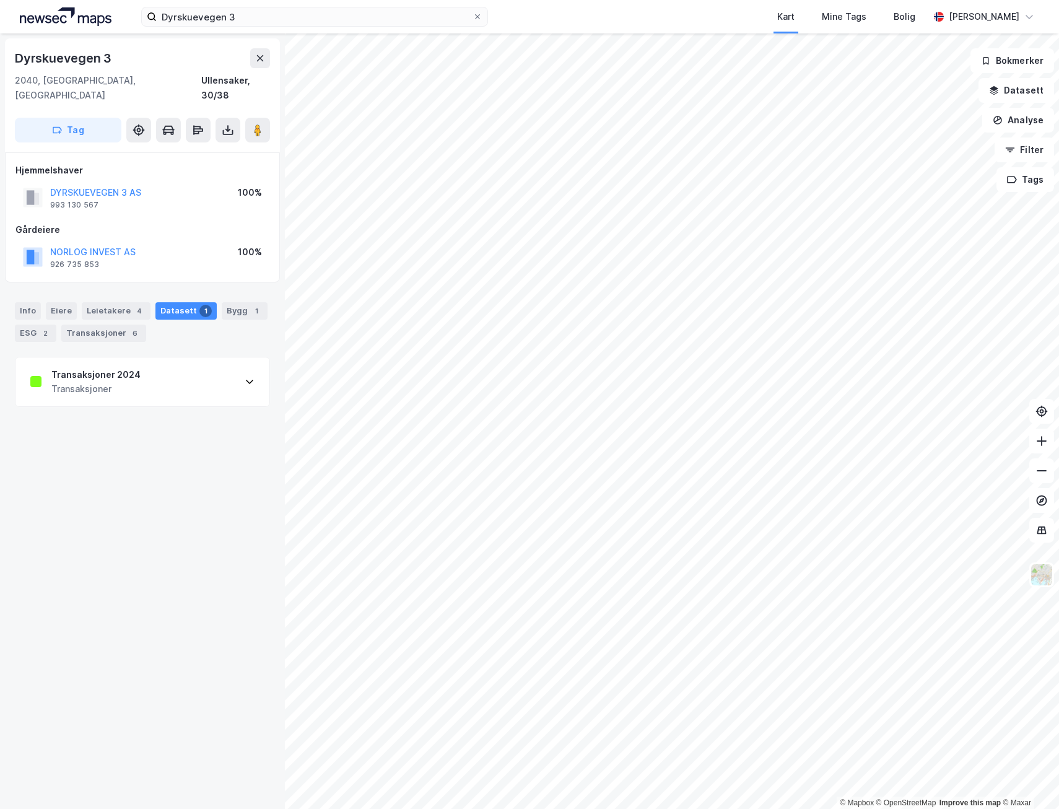
click at [116, 381] on div "Transaksjoner" at bounding box center [95, 388] width 89 height 15
click at [108, 765] on div "[URL][DOMAIN_NAME]" at bounding box center [72, 770] width 84 height 11
click at [32, 302] on div "Info" at bounding box center [28, 310] width 26 height 17
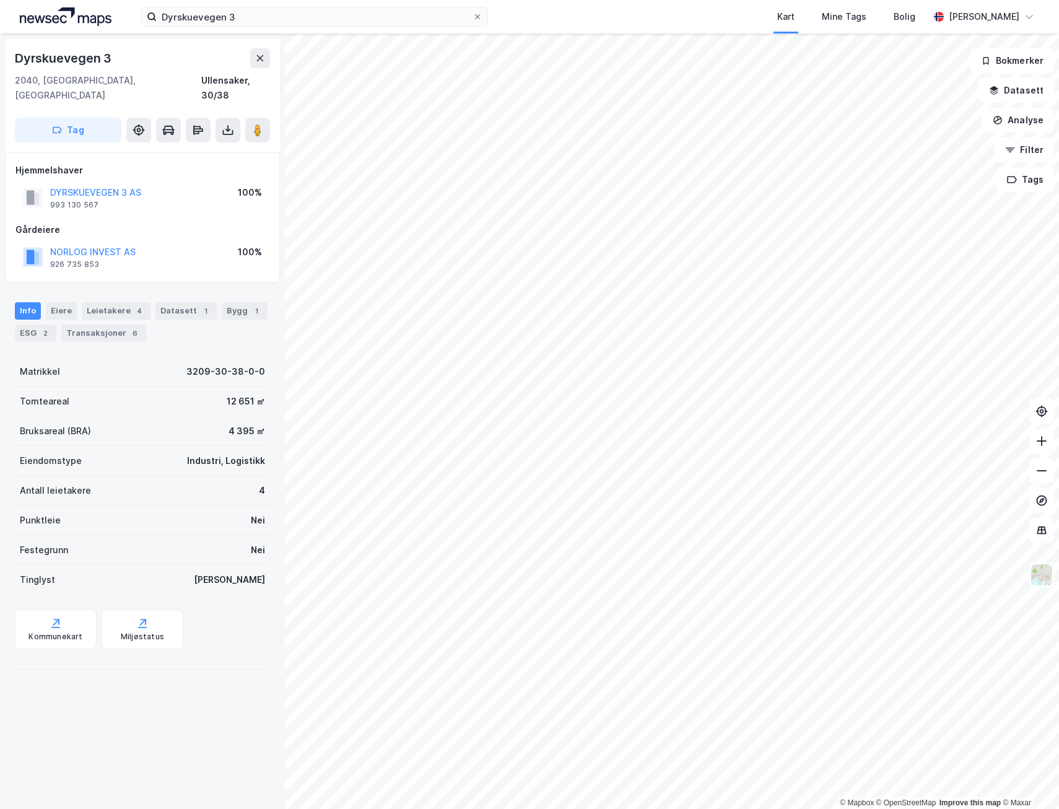
drag, startPoint x: 116, startPoint y: 664, endPoint x: 119, endPoint y: 679, distance: 15.3
click at [119, 679] on div "Dyrskuevegen 3 2040, [GEOGRAPHIC_DATA], [GEOGRAPHIC_DATA], 30/38 Tag Hjemmelsha…" at bounding box center [142, 420] width 285 height 775
click at [50, 615] on div "Kommunekart" at bounding box center [56, 629] width 82 height 40
